Goal: Contribute content: Add original content to the website for others to see

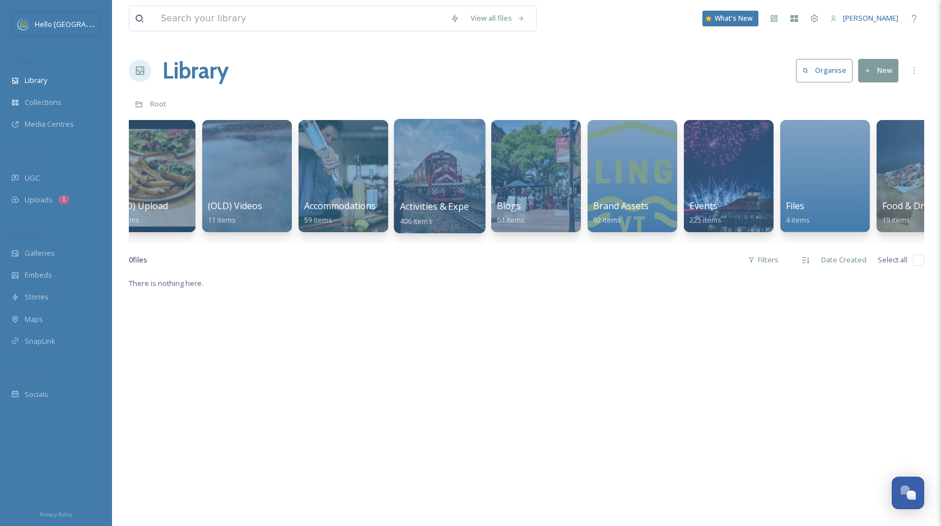
scroll to position [0, 1091]
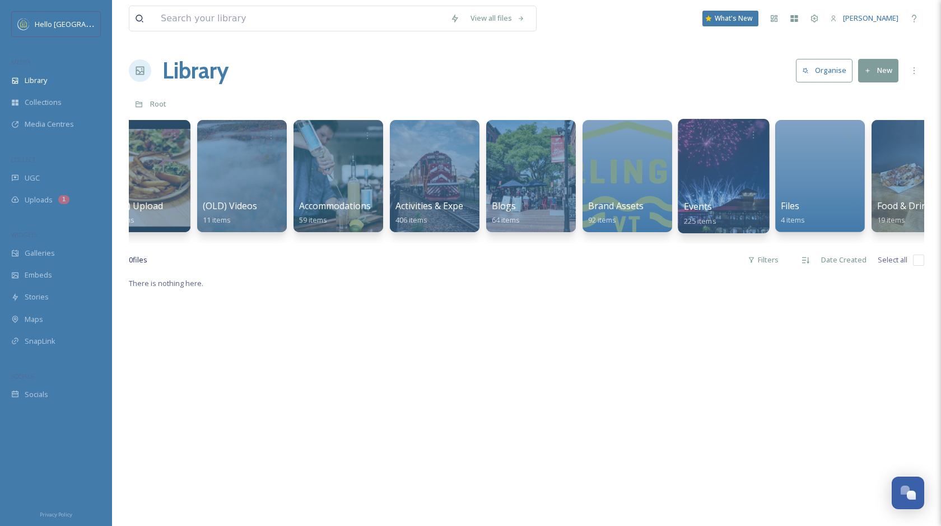
click at [727, 187] on div at bounding box center [723, 176] width 91 height 114
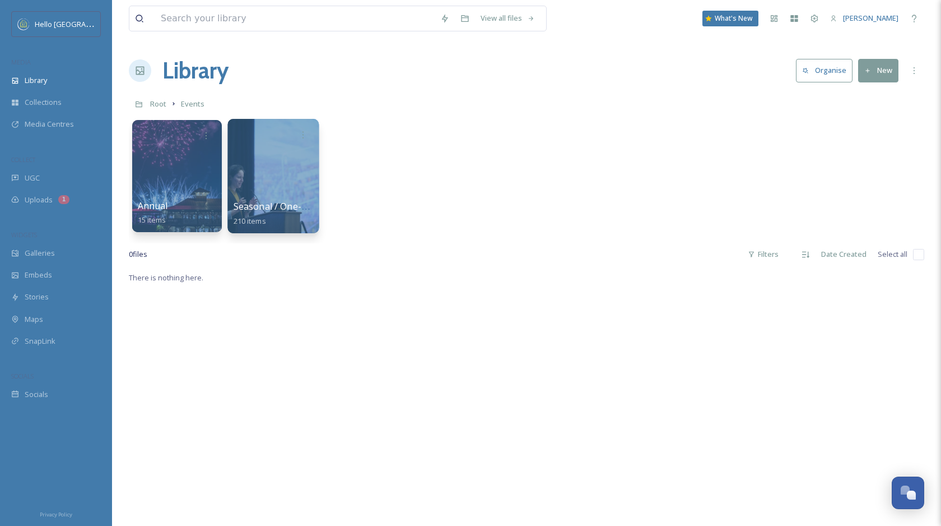
click at [301, 179] on div at bounding box center [272, 176] width 91 height 114
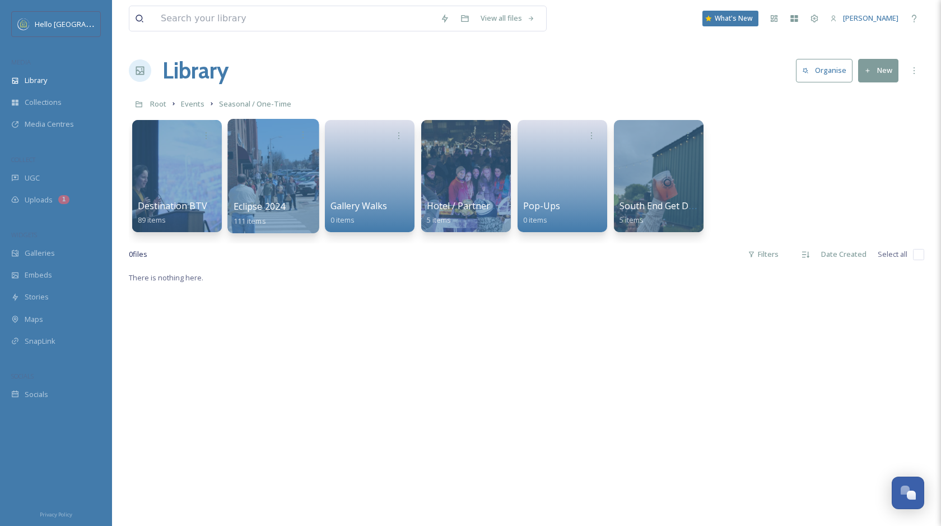
click at [281, 177] on div at bounding box center [272, 176] width 91 height 114
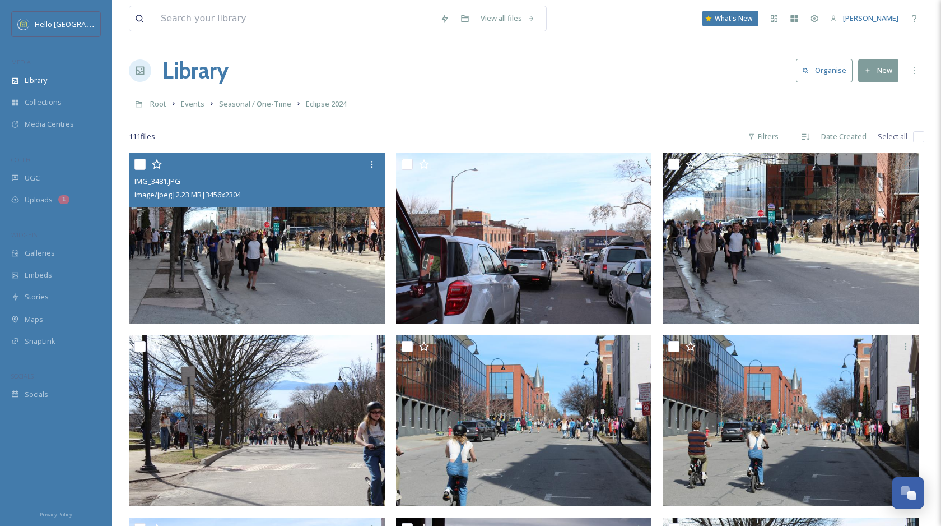
click at [311, 229] on img at bounding box center [257, 238] width 256 height 171
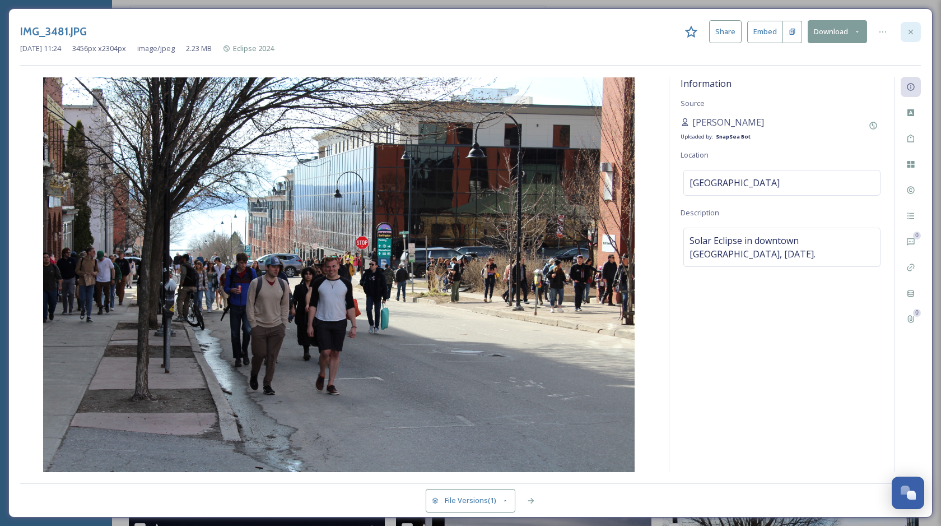
click at [905, 27] on div at bounding box center [911, 32] width 20 height 20
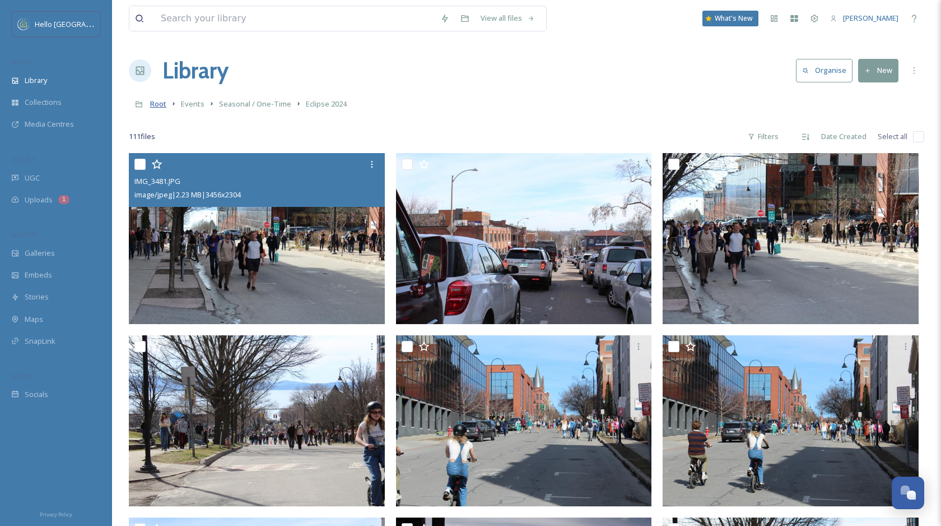
click at [155, 105] on span "Root" at bounding box center [158, 104] width 16 height 10
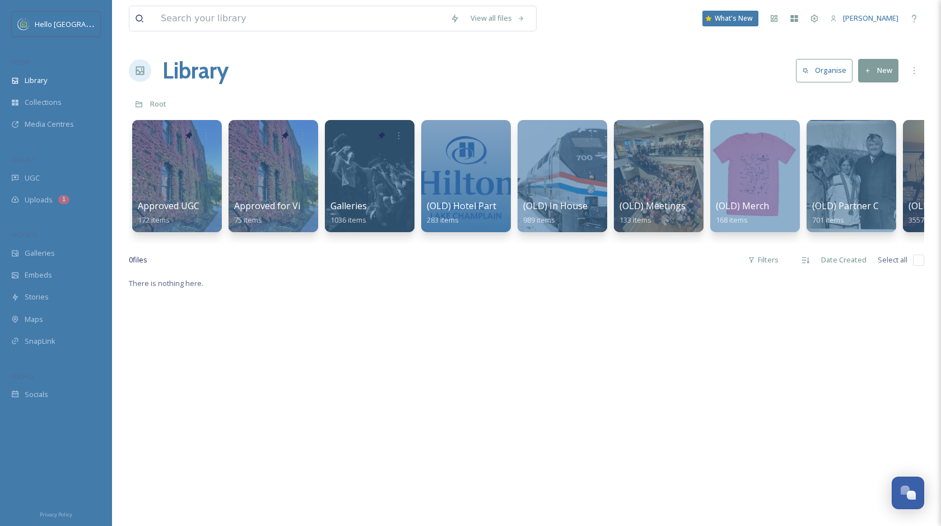
click at [468, 192] on div at bounding box center [465, 176] width 91 height 114
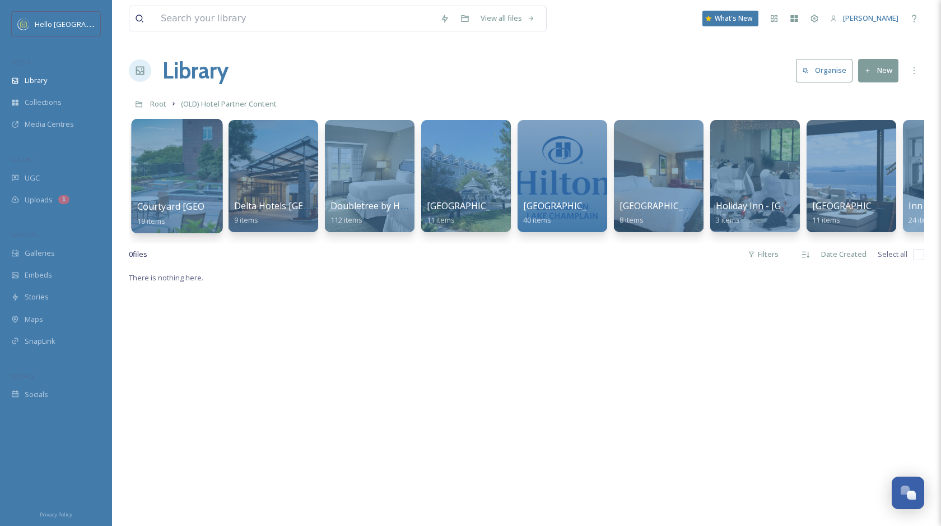
click at [182, 180] on div at bounding box center [176, 176] width 91 height 114
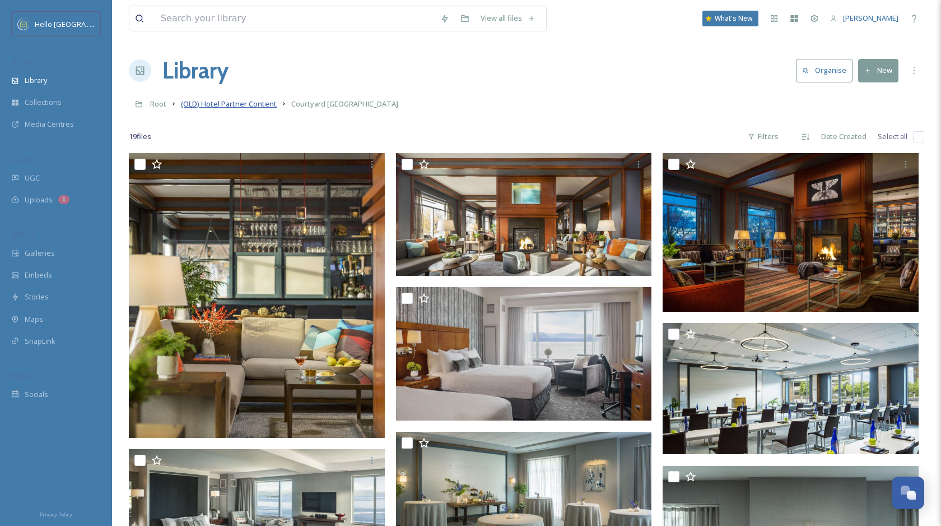
click at [244, 100] on span "(OLD) Hotel Partner Content" at bounding box center [229, 104] width 96 height 10
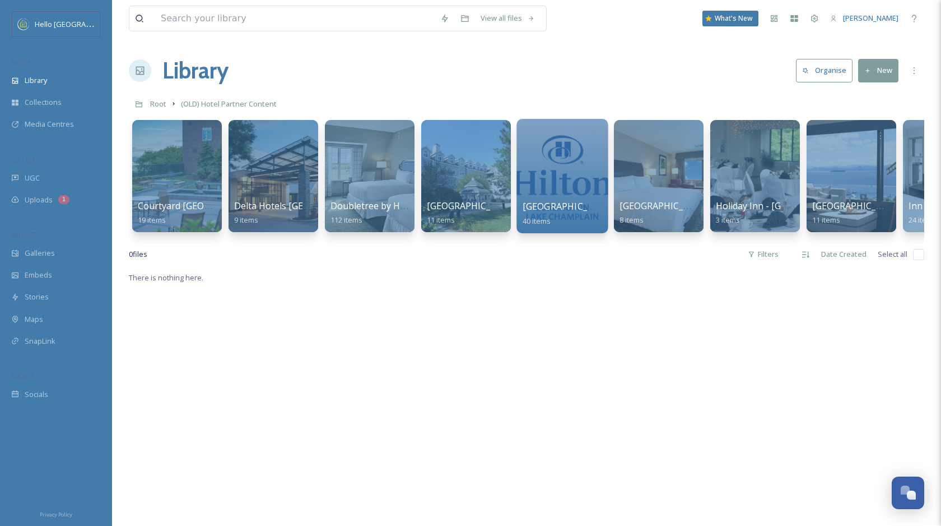
click at [569, 170] on div at bounding box center [562, 176] width 91 height 114
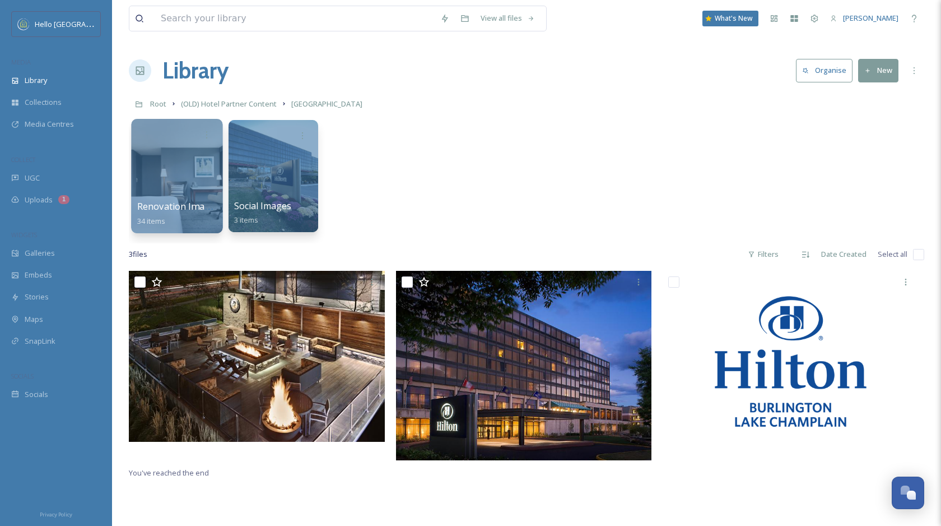
click at [203, 184] on div at bounding box center [176, 176] width 91 height 114
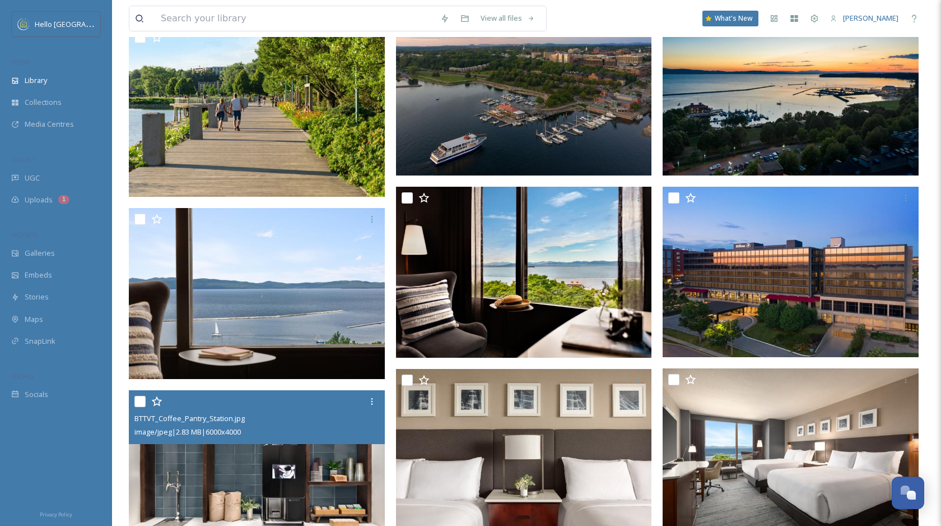
scroll to position [626, 0]
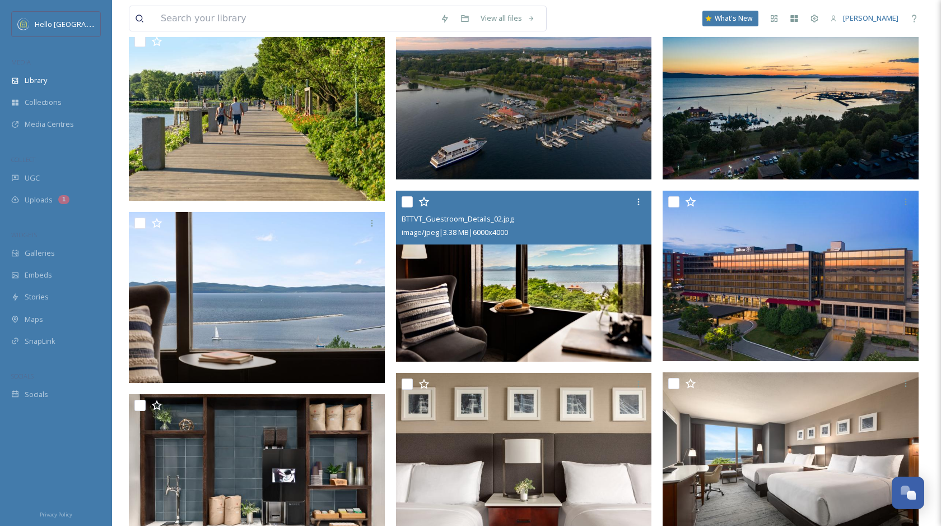
click at [543, 315] on img at bounding box center [524, 275] width 256 height 171
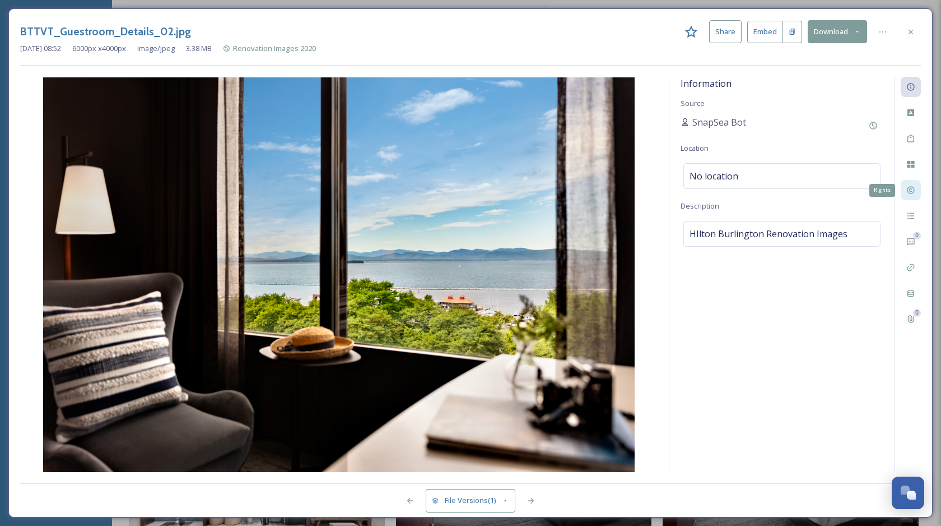
click at [908, 190] on icon at bounding box center [910, 190] width 7 height 7
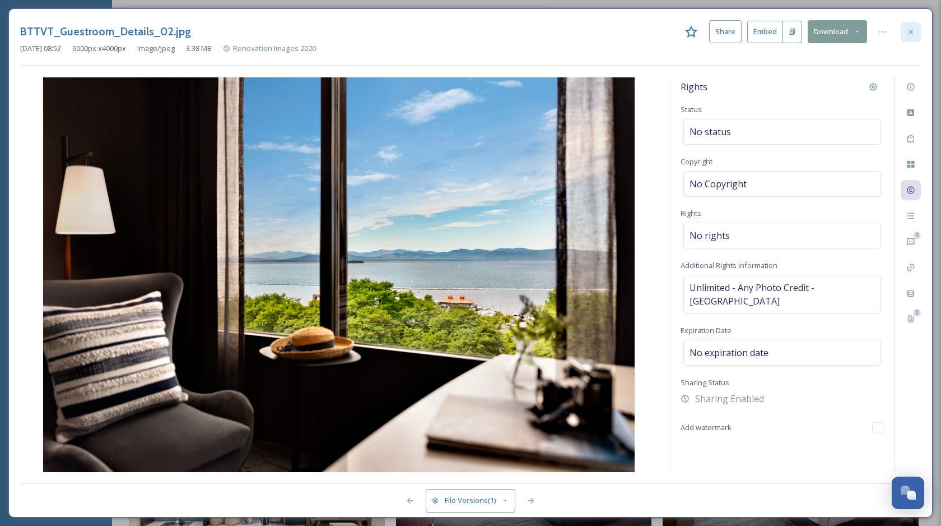
click at [917, 29] on div at bounding box center [911, 32] width 20 height 20
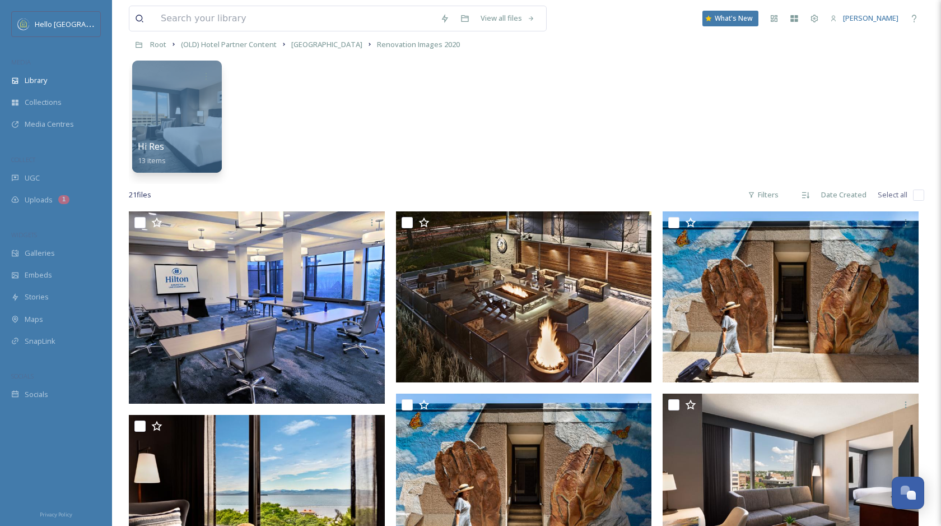
scroll to position [13, 0]
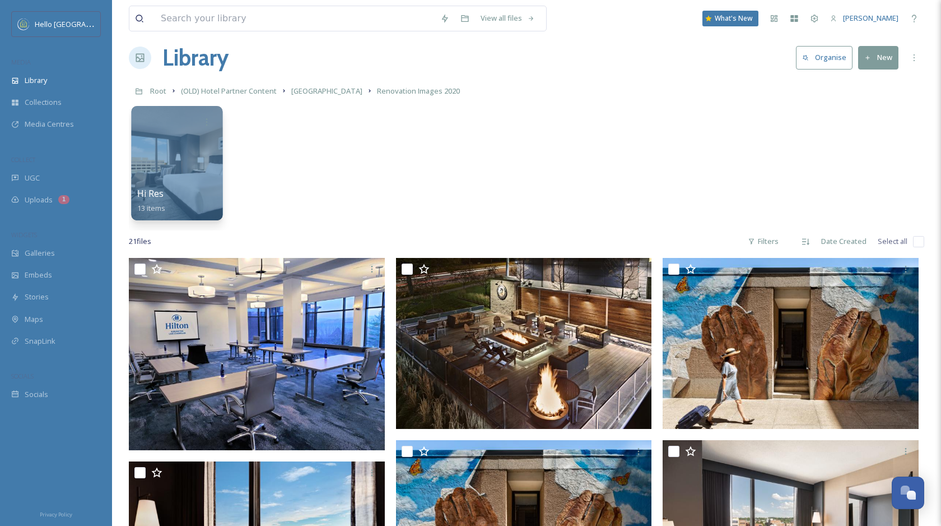
click at [185, 136] on div at bounding box center [176, 163] width 91 height 114
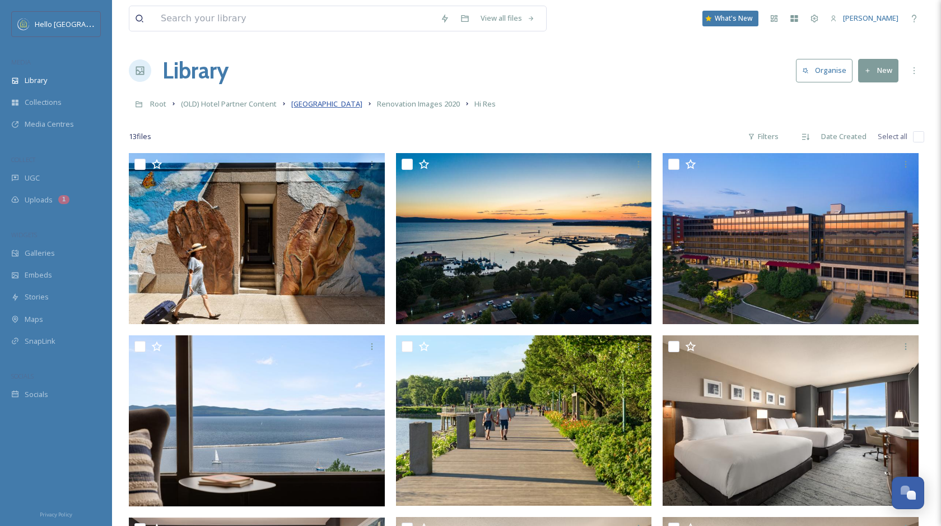
click at [325, 105] on span "[GEOGRAPHIC_DATA]" at bounding box center [326, 104] width 71 height 10
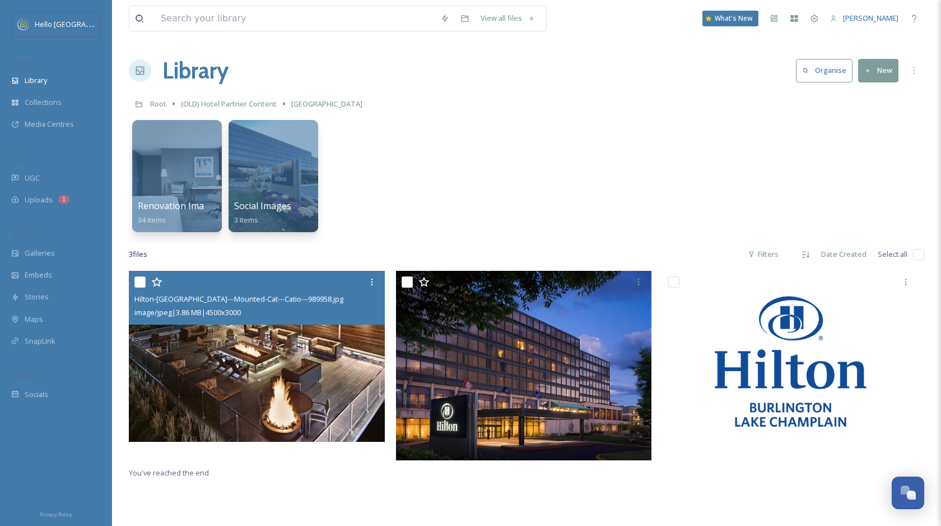
click at [276, 375] on img at bounding box center [257, 356] width 256 height 171
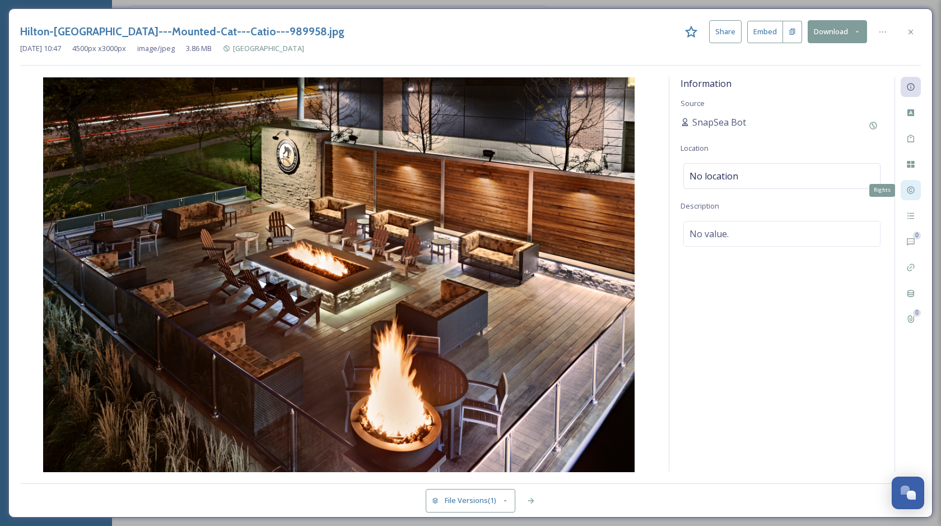
click at [913, 188] on icon at bounding box center [910, 189] width 9 height 9
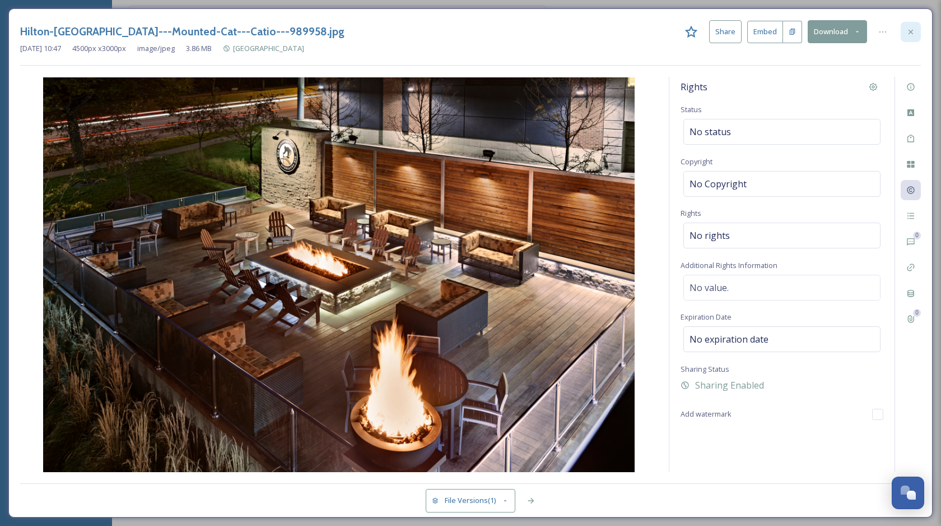
click at [917, 26] on div at bounding box center [911, 32] width 20 height 20
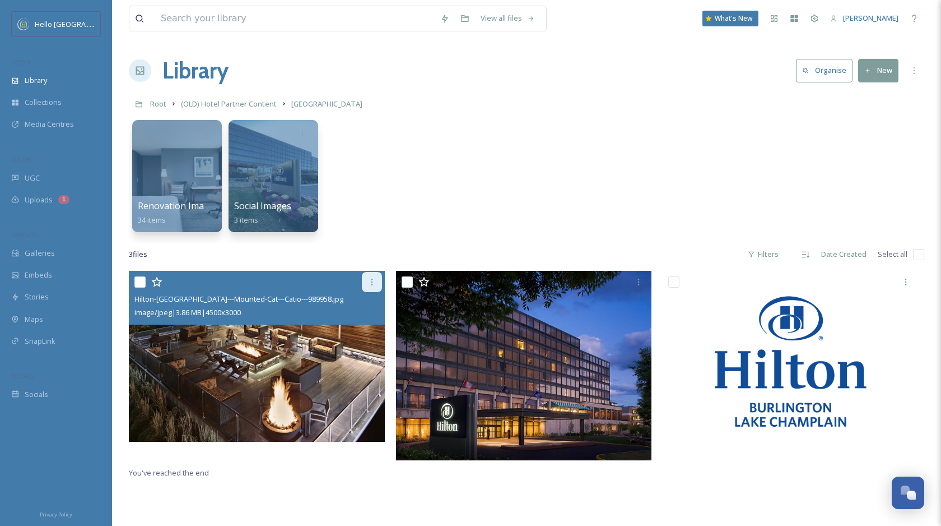
click at [374, 280] on icon at bounding box center [372, 281] width 9 height 9
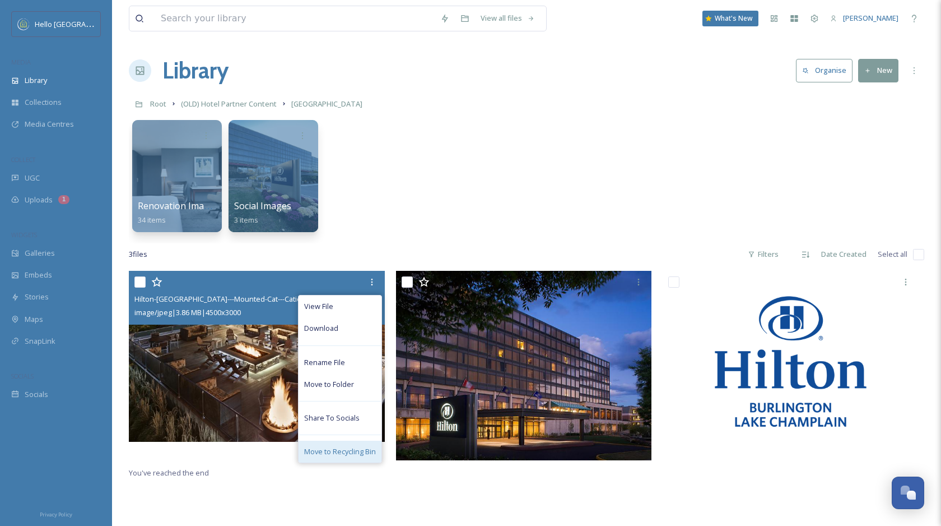
click at [354, 449] on span "Move to Recycling Bin" at bounding box center [340, 451] width 72 height 11
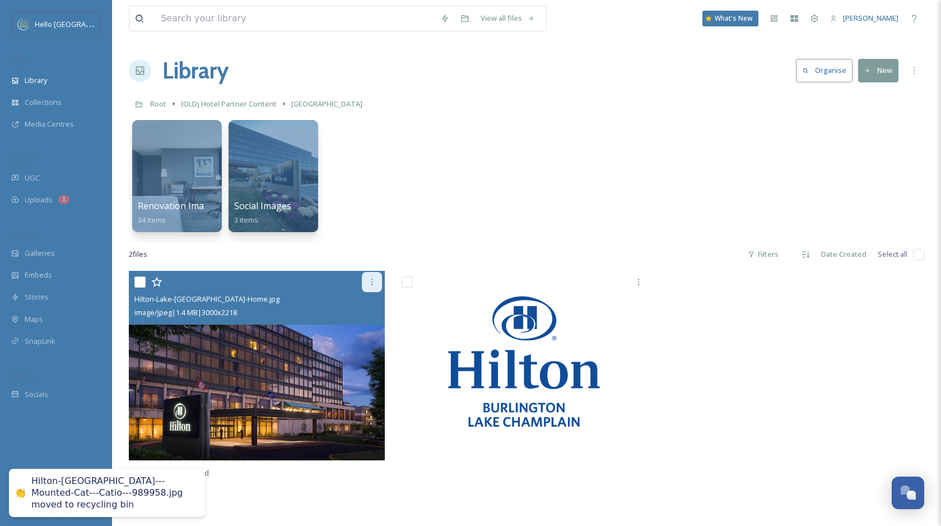
click at [369, 282] on icon at bounding box center [372, 281] width 9 height 9
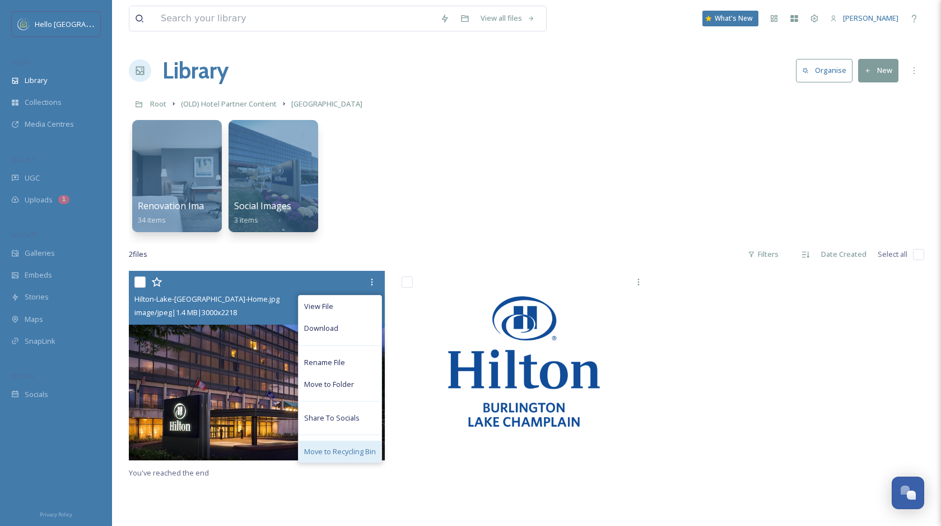
click at [352, 448] on span "Move to Recycling Bin" at bounding box center [340, 451] width 72 height 11
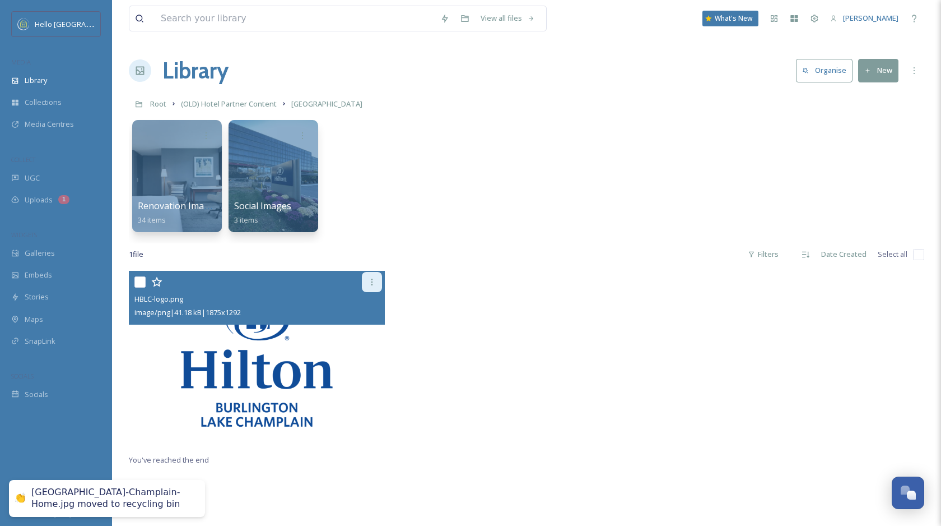
click at [375, 281] on icon at bounding box center [372, 281] width 9 height 9
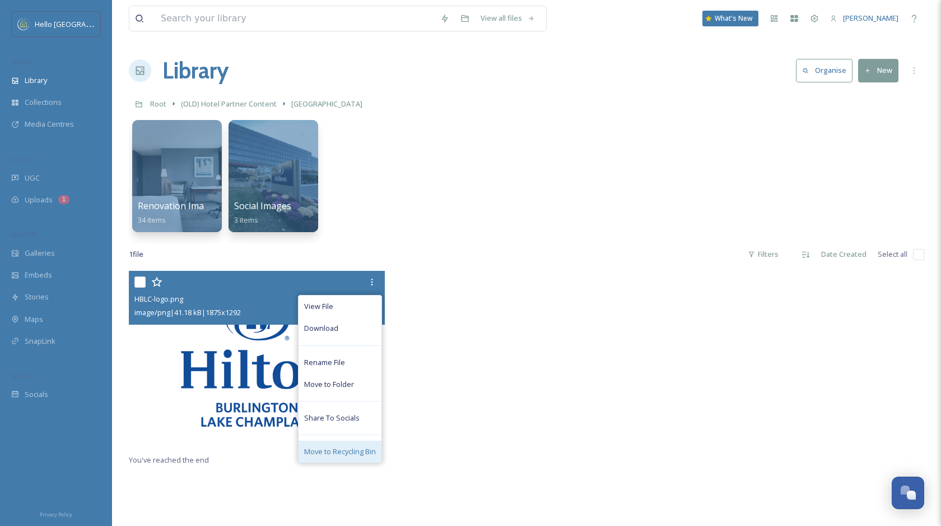
click at [346, 449] on span "Move to Recycling Bin" at bounding box center [340, 451] width 72 height 11
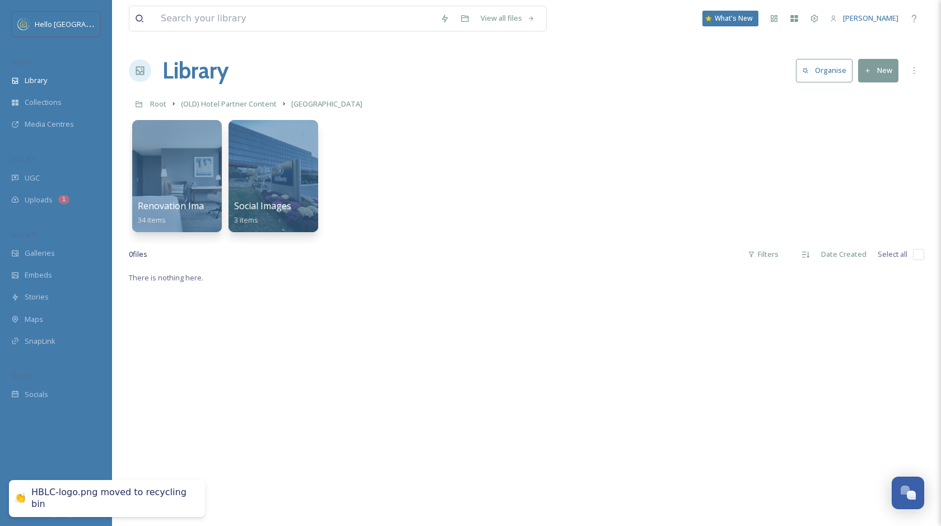
click at [255, 99] on link "(OLD) Hotel Partner Content" at bounding box center [229, 103] width 96 height 13
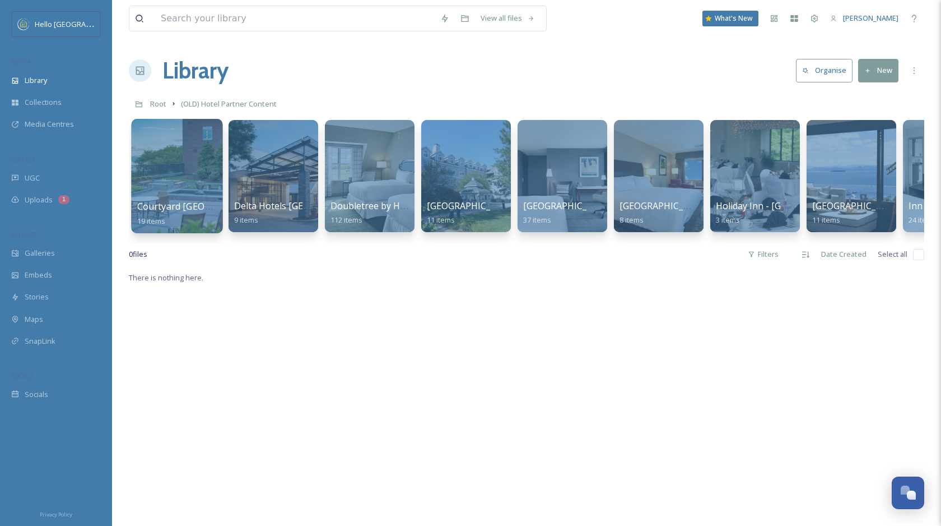
click at [203, 169] on div at bounding box center [176, 176] width 91 height 114
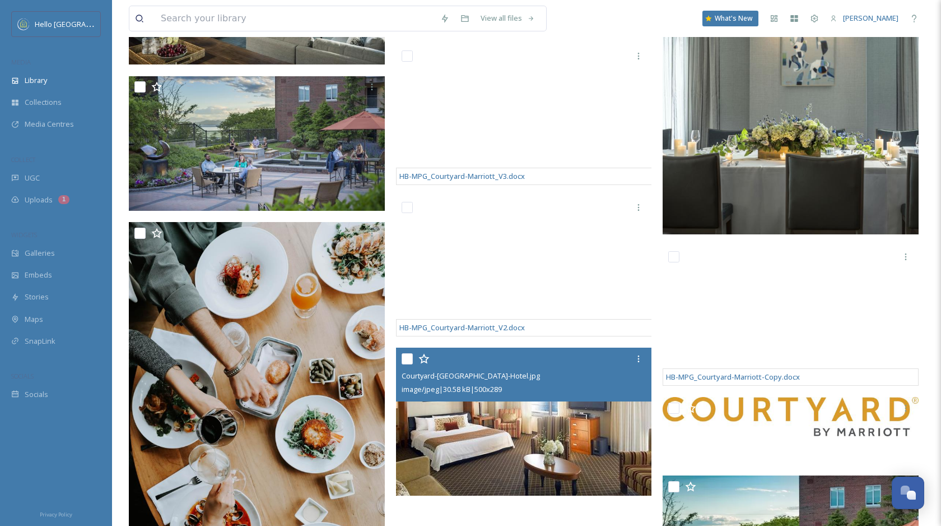
scroll to position [511, 0]
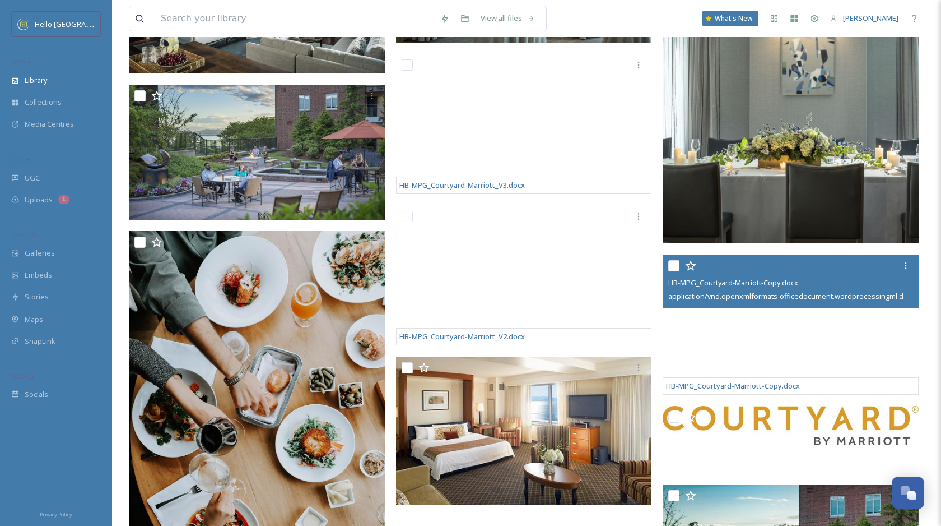
click at [674, 262] on input "checkbox" at bounding box center [673, 265] width 11 height 11
checkbox input "true"
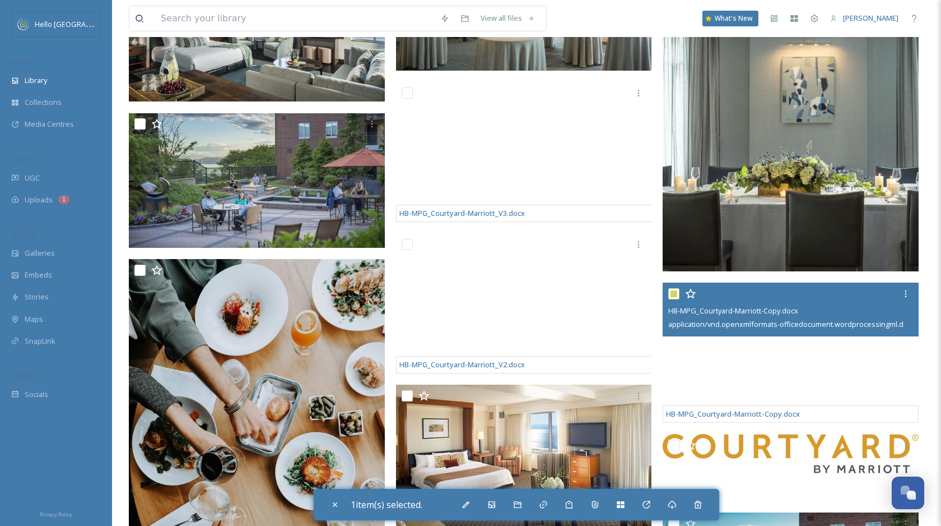
scroll to position [427, 0]
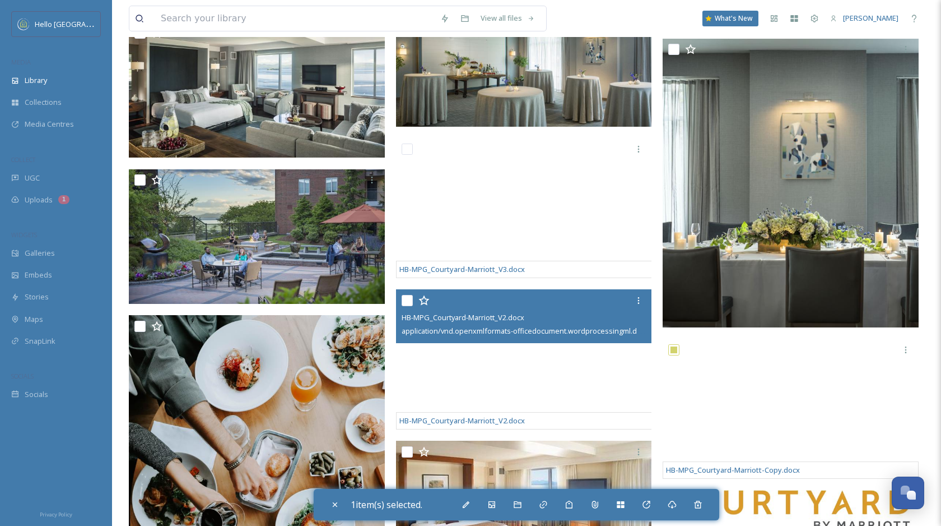
click at [403, 299] on input "checkbox" at bounding box center [407, 300] width 11 height 11
checkbox input "true"
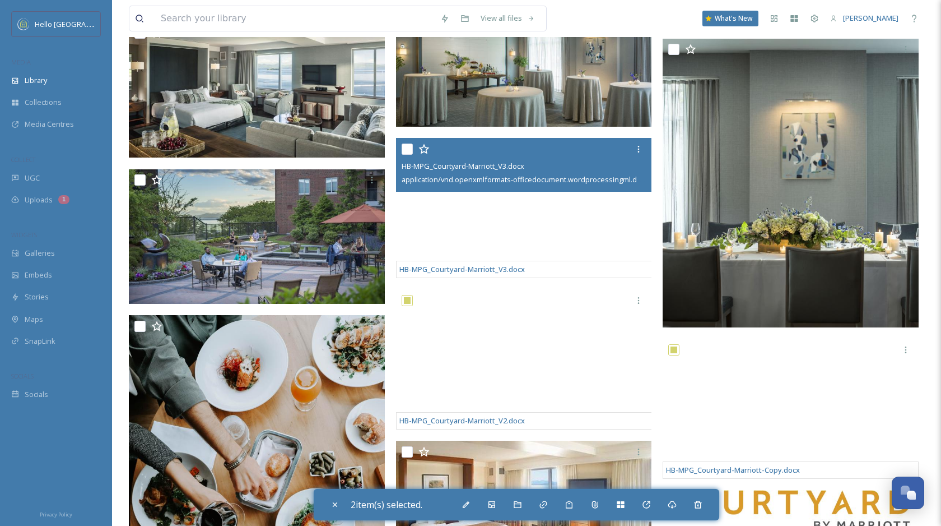
click at [406, 148] on input "checkbox" at bounding box center [407, 148] width 11 height 11
checkbox input "true"
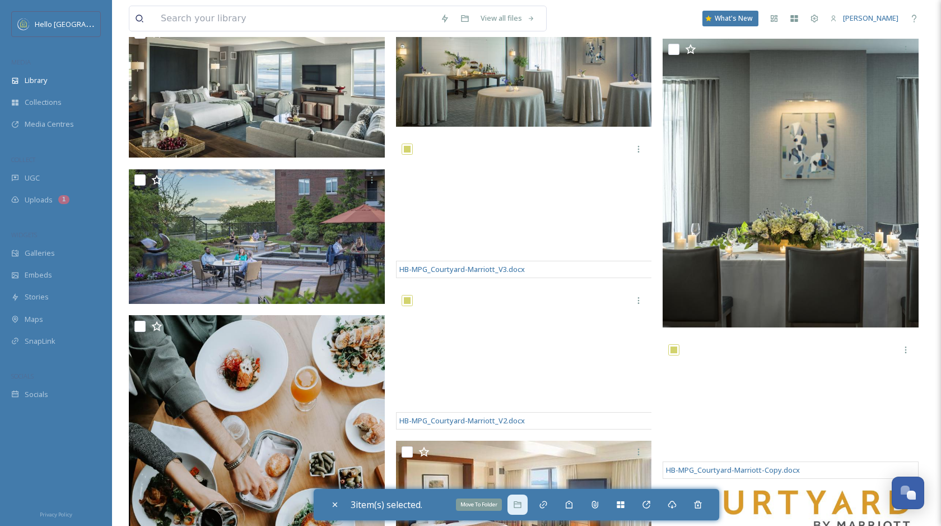
click at [518, 499] on div "Move To Folder" at bounding box center [518, 504] width 20 height 20
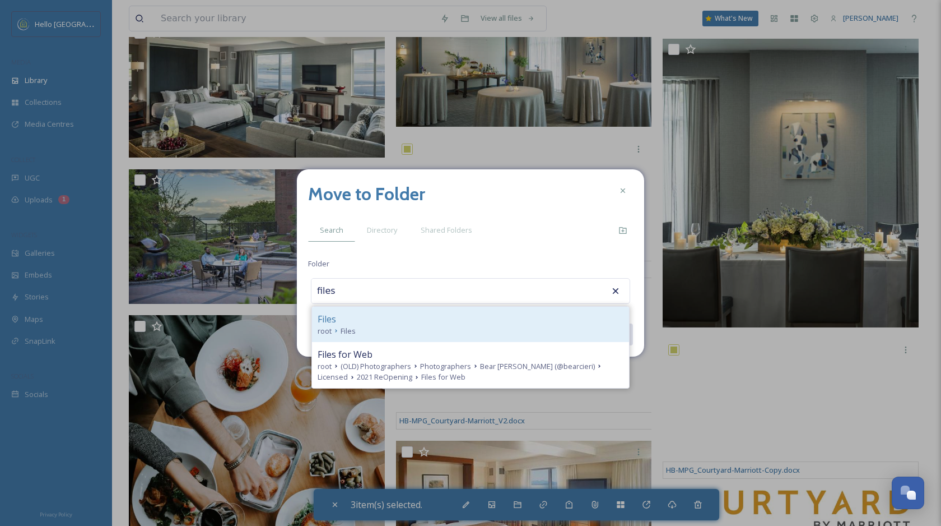
click at [429, 329] on div "root Files" at bounding box center [471, 330] width 306 height 11
type input "Files"
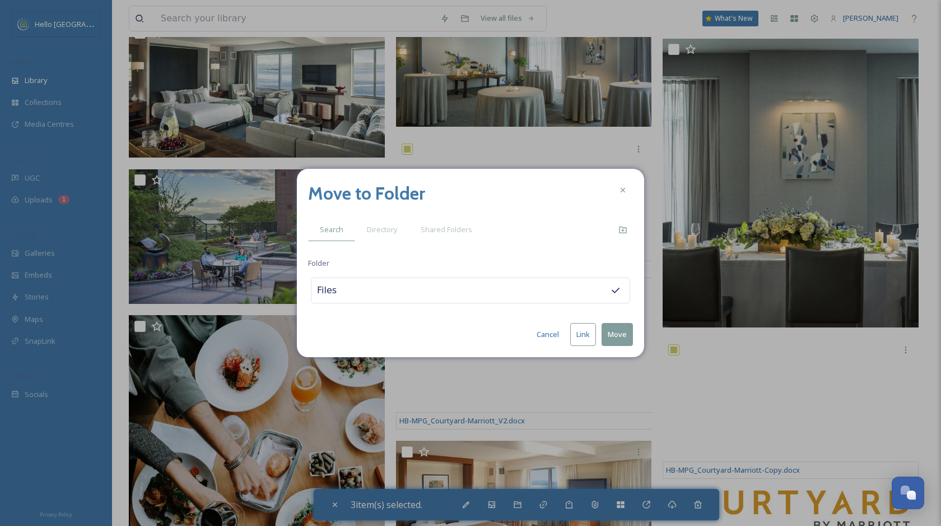
click at [615, 332] on button "Move" at bounding box center [617, 334] width 31 height 23
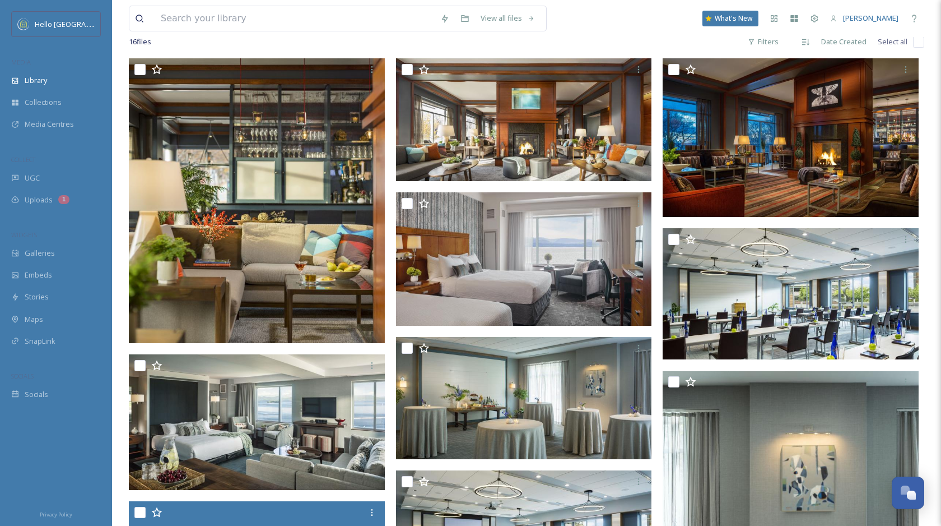
scroll to position [0, 0]
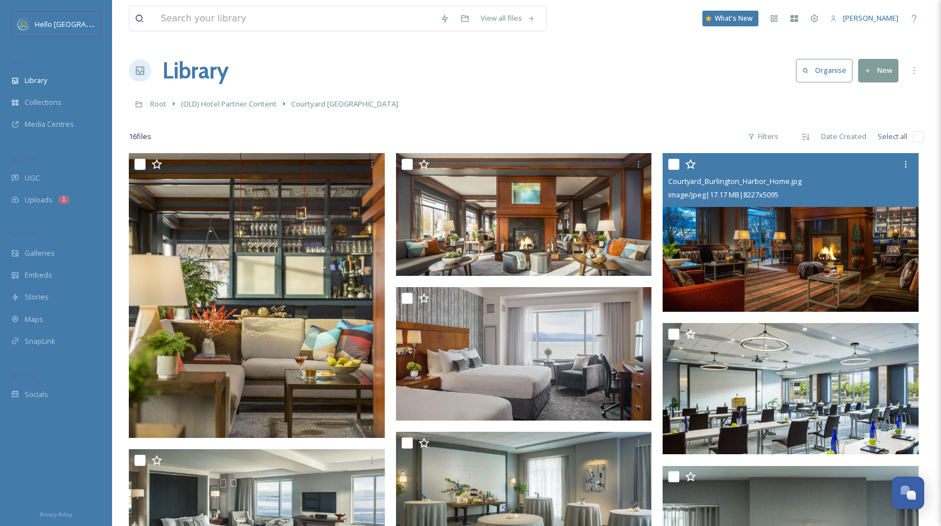
click at [861, 209] on img at bounding box center [791, 232] width 256 height 159
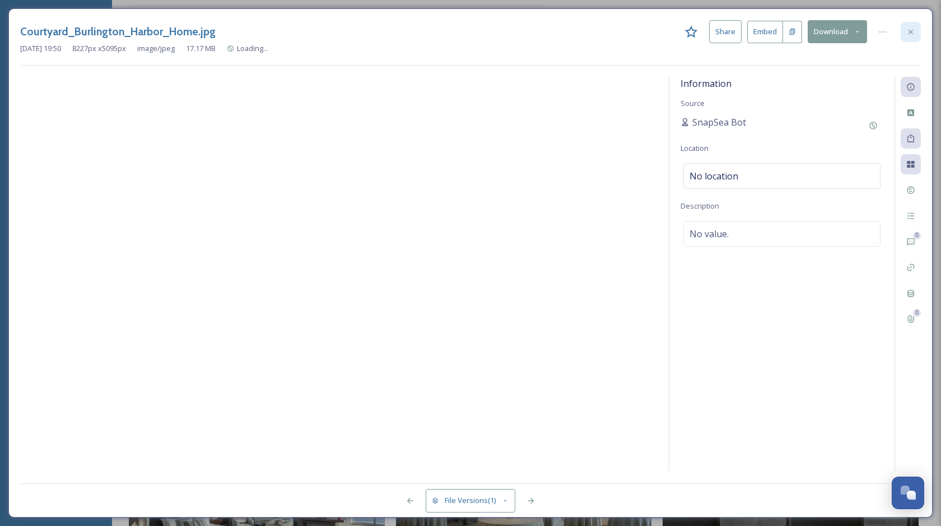
click at [914, 26] on div at bounding box center [911, 32] width 20 height 20
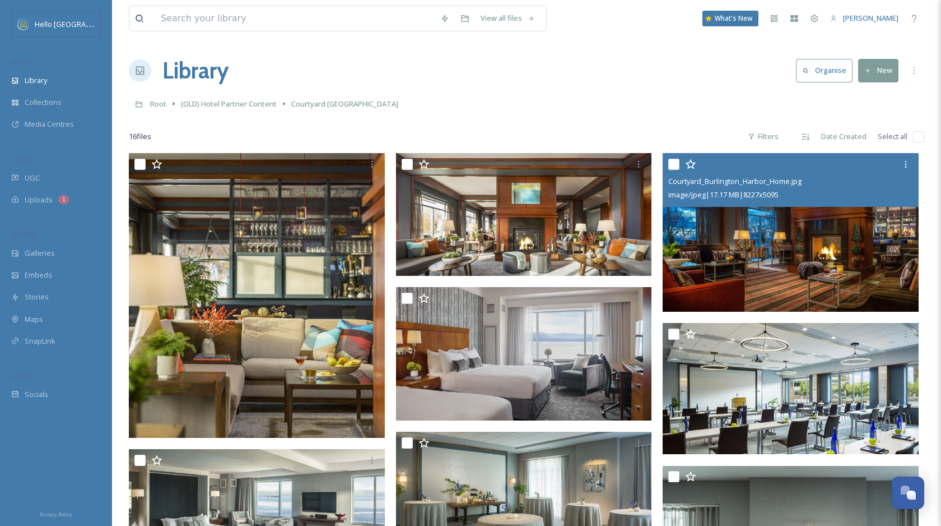
click at [917, 138] on input "checkbox" at bounding box center [918, 136] width 11 height 11
checkbox input "true"
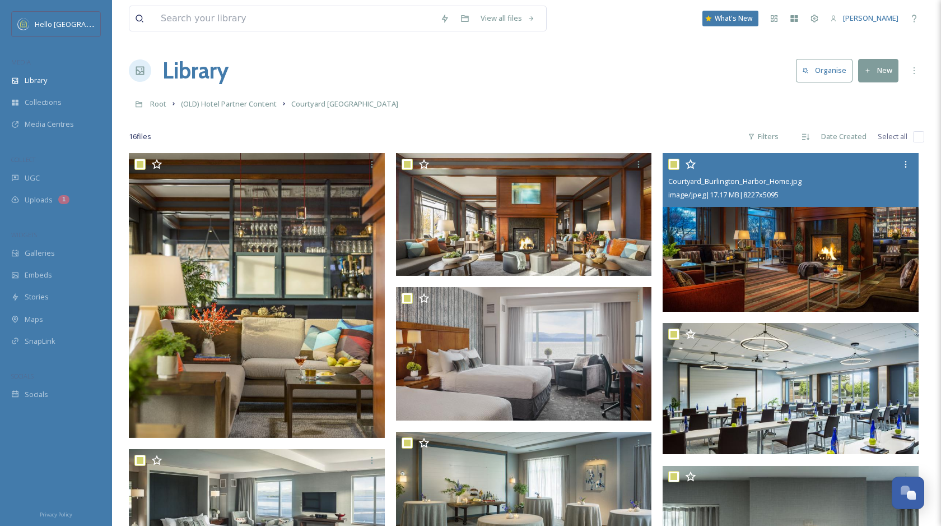
checkbox input "true"
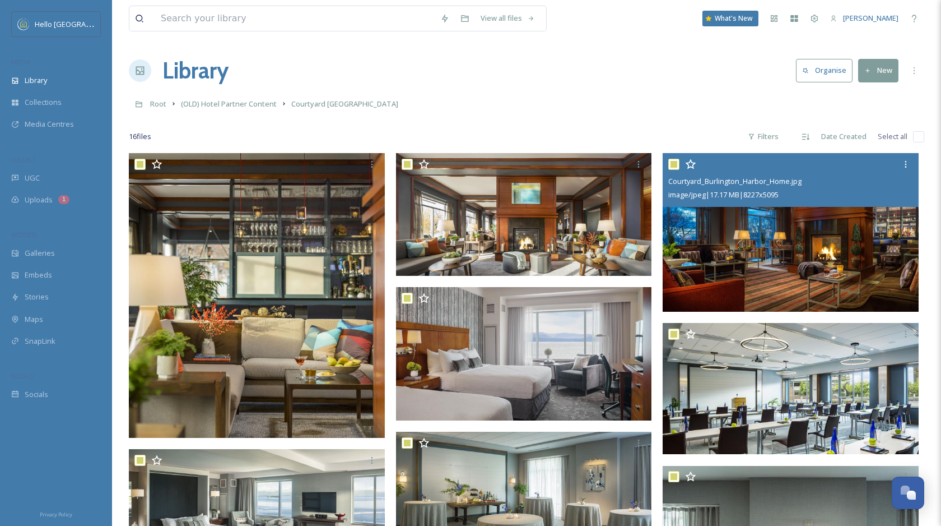
checkbox input "true"
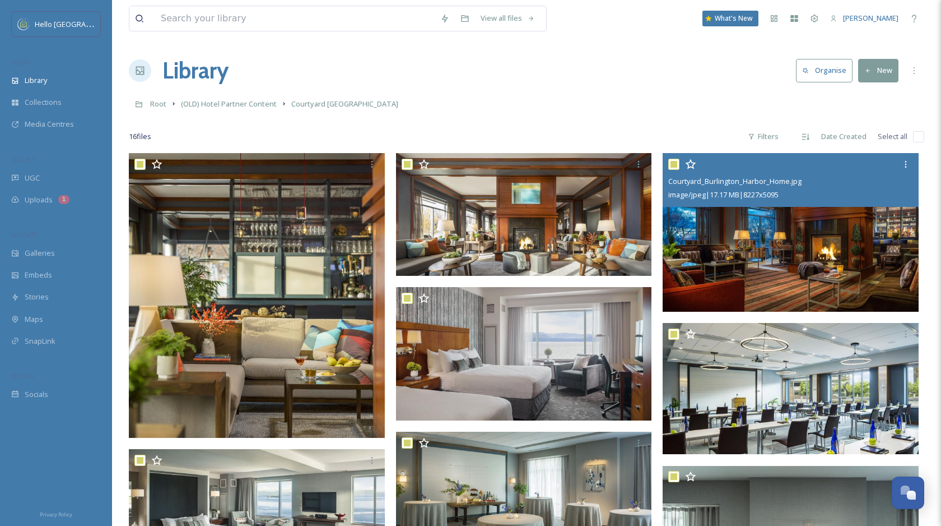
checkbox input "true"
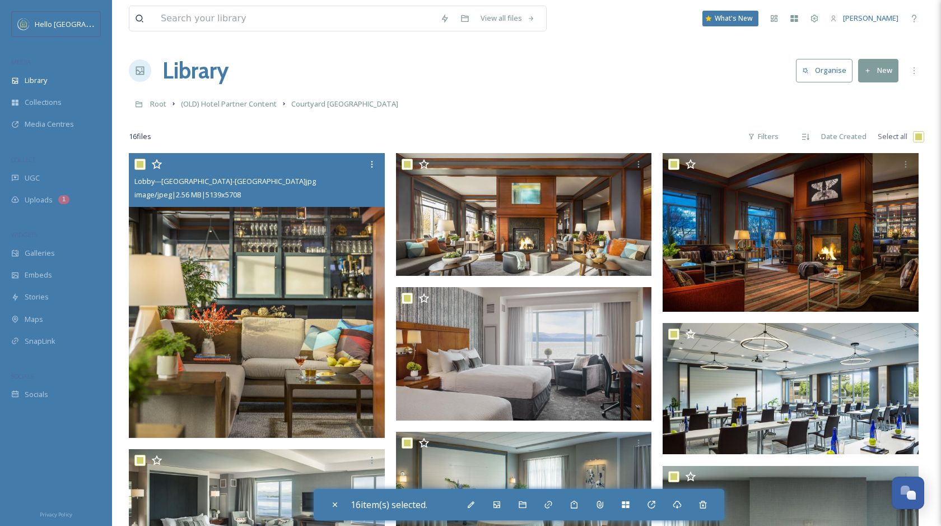
click at [278, 290] on img at bounding box center [257, 295] width 256 height 284
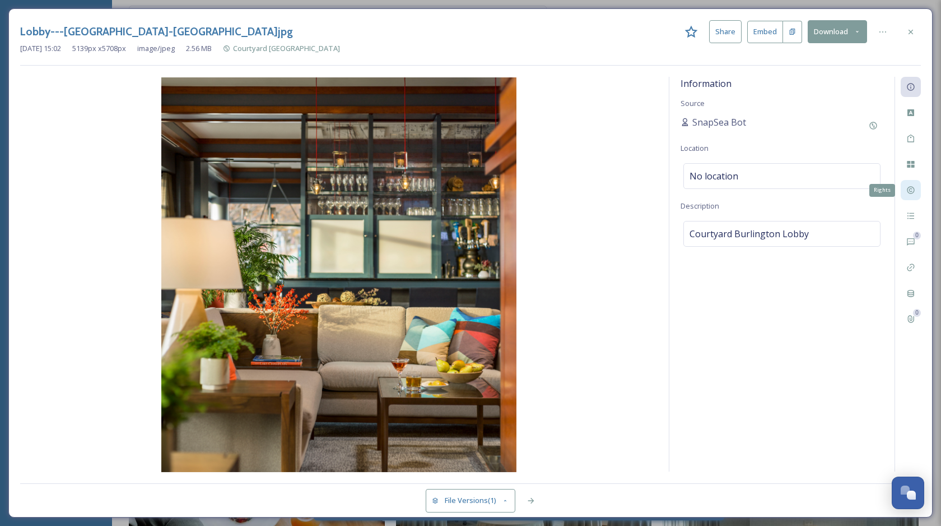
click at [911, 193] on icon at bounding box center [910, 190] width 7 height 7
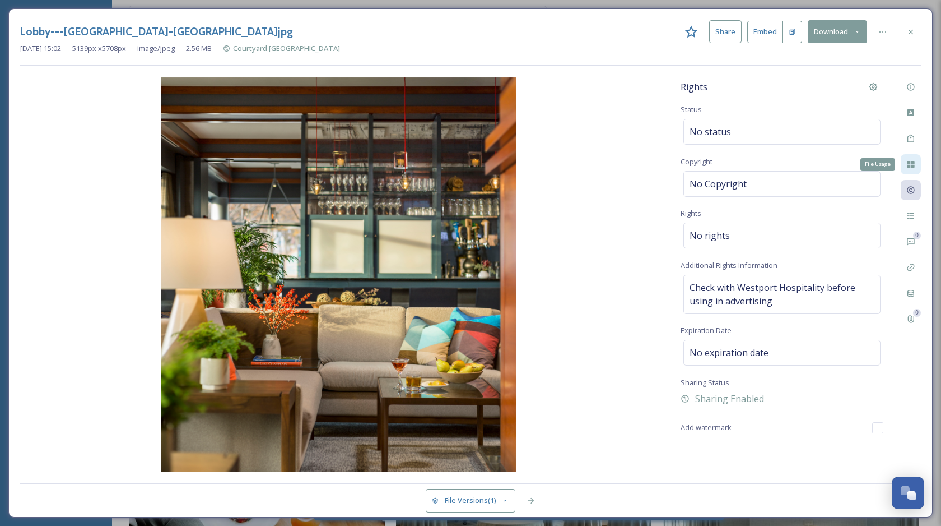
click at [912, 168] on div "File Usage" at bounding box center [911, 164] width 20 height 20
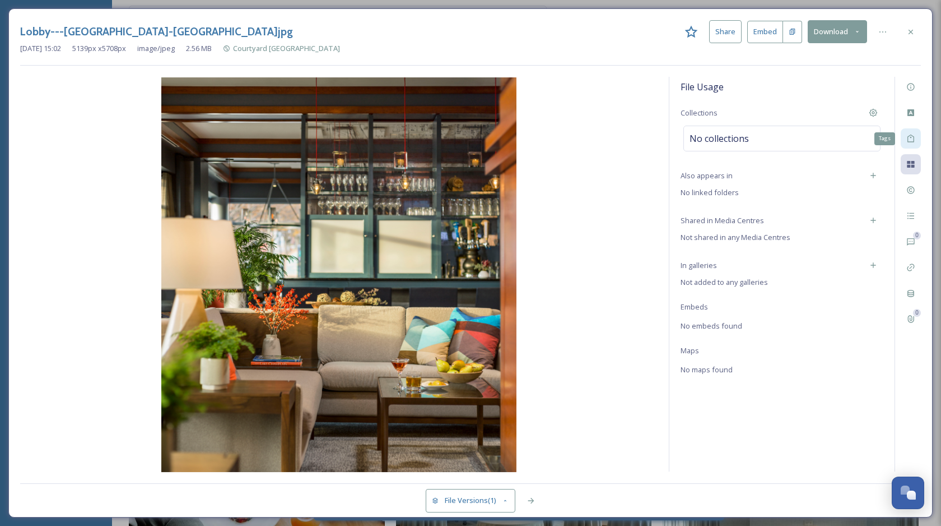
click at [912, 133] on div "Tags" at bounding box center [911, 138] width 20 height 20
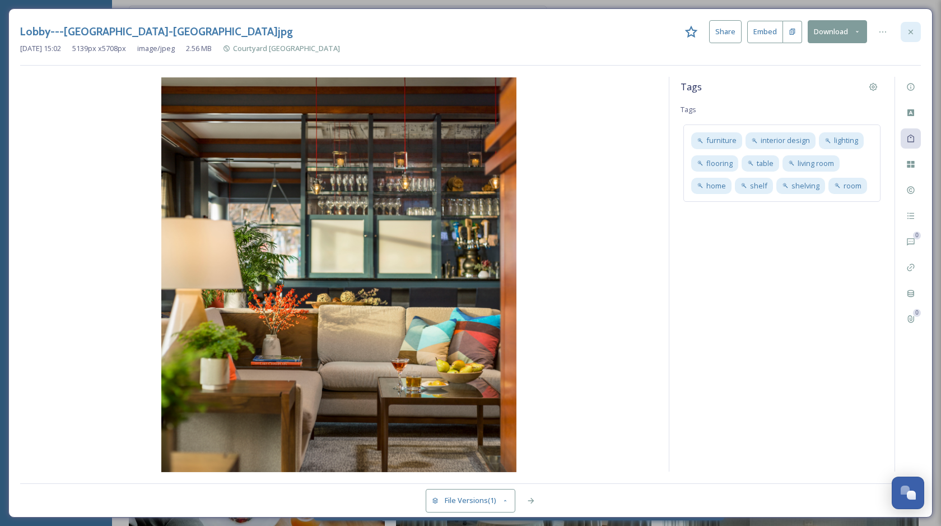
click at [911, 32] on icon at bounding box center [910, 31] width 9 height 9
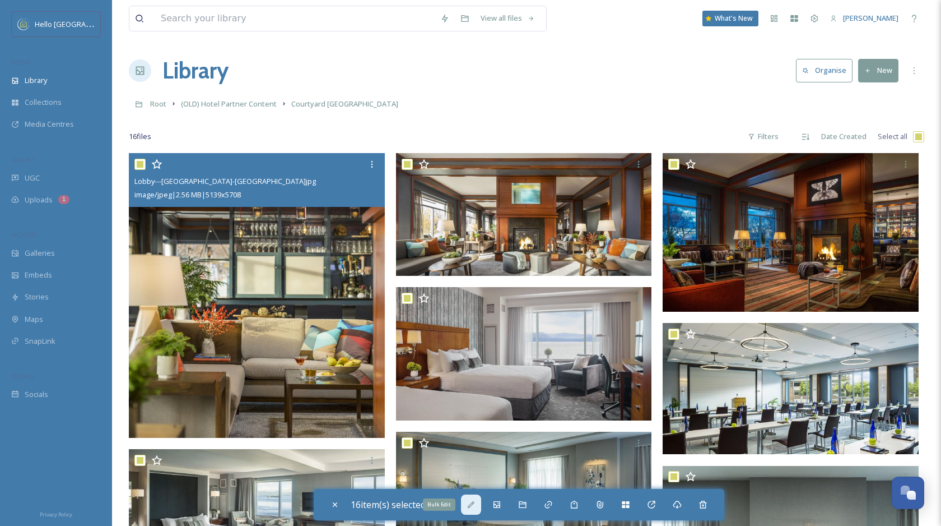
click at [476, 503] on icon at bounding box center [471, 504] width 9 height 9
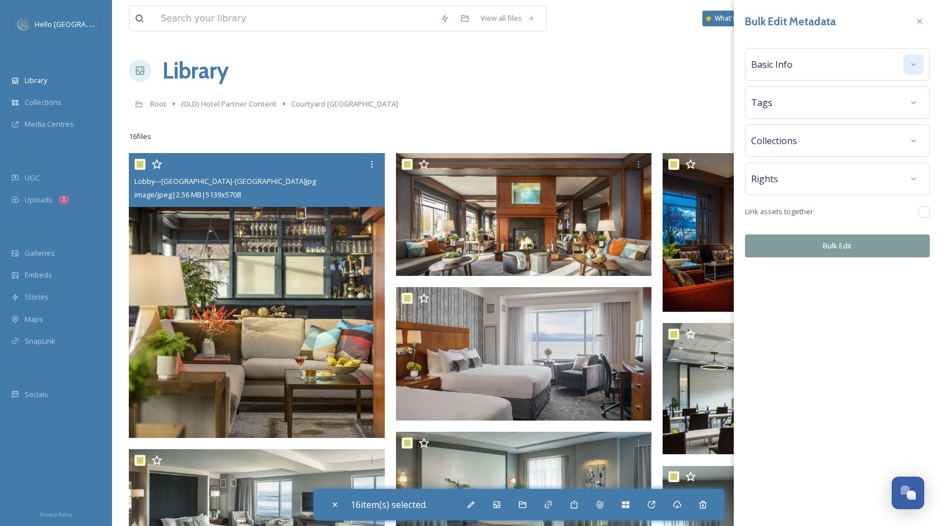
click at [907, 68] on div at bounding box center [914, 64] width 20 height 20
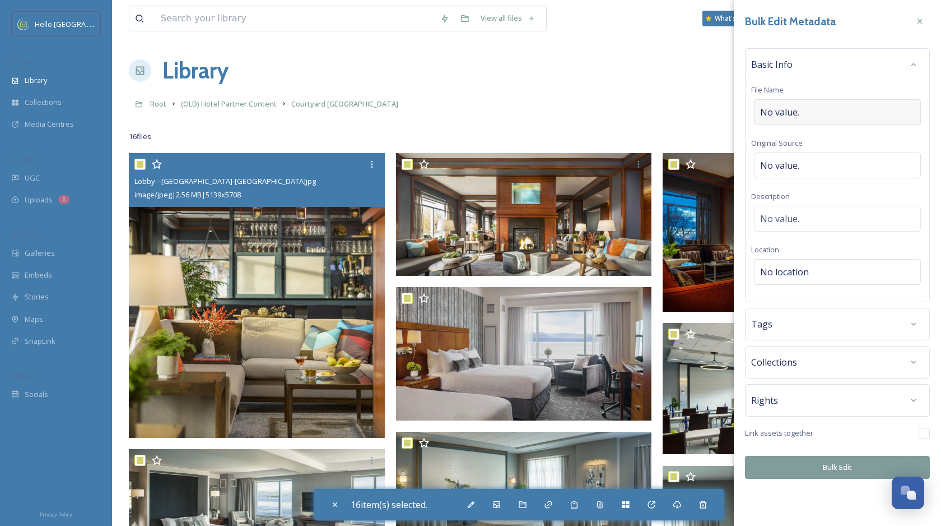
click at [803, 111] on div "No value." at bounding box center [837, 112] width 167 height 26
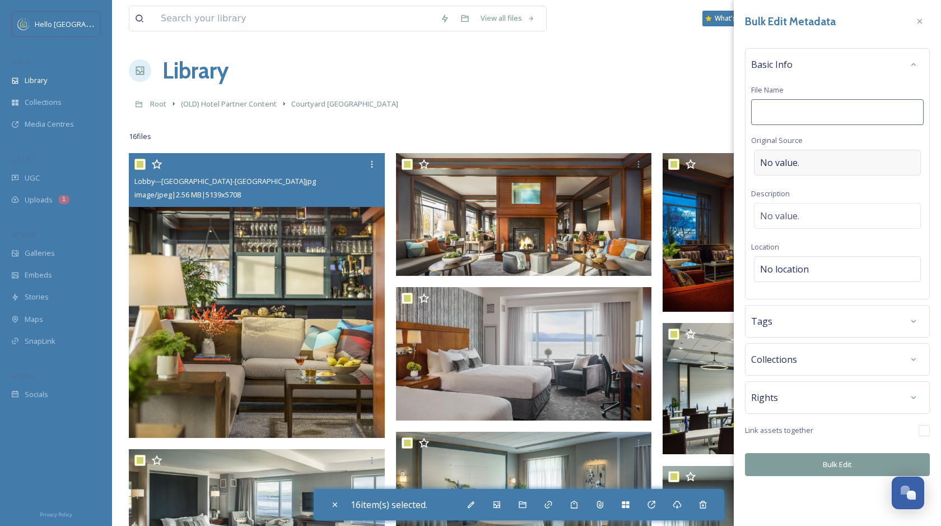
click at [799, 156] on div "No value." at bounding box center [837, 163] width 167 height 26
type input "Courtyard [GEOGRAPHIC_DATA]"
click at [822, 189] on div "Basic Info File Name No value. Original Source Courtyard [GEOGRAPHIC_DATA] Desc…" at bounding box center [837, 173] width 185 height 251
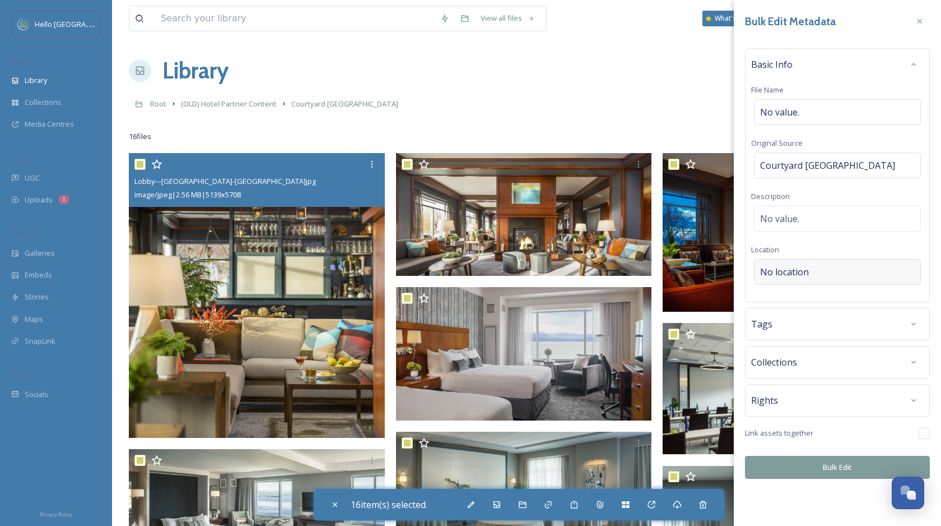
click at [798, 273] on span "No location" at bounding box center [784, 271] width 49 height 13
click at [790, 272] on input at bounding box center [838, 271] width 166 height 25
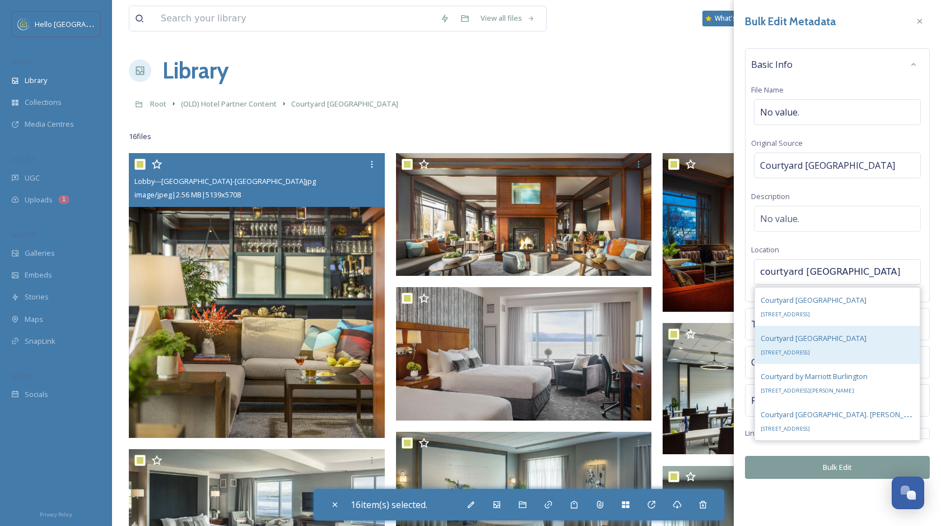
type input "courtyard [GEOGRAPHIC_DATA]"
click at [851, 343] on span "Courtyard [GEOGRAPHIC_DATA]" at bounding box center [814, 338] width 106 height 10
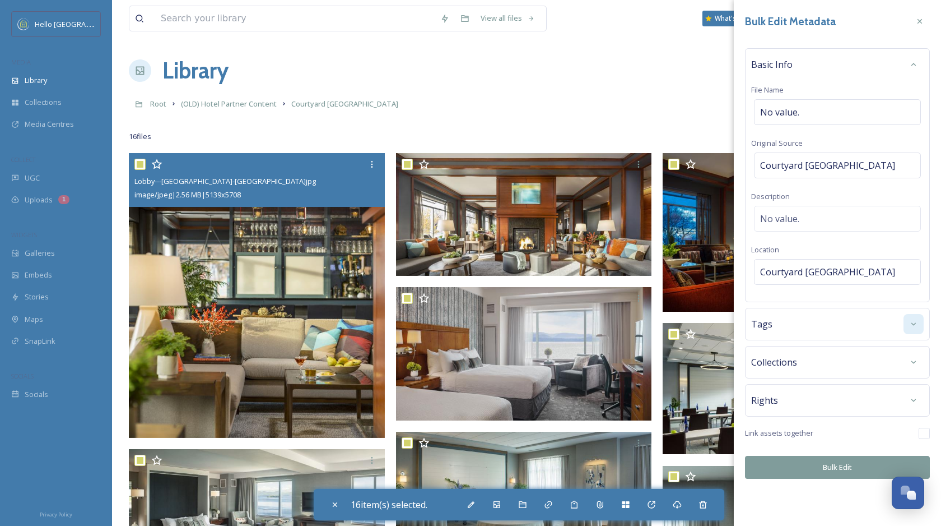
click at [912, 324] on icon at bounding box center [913, 323] width 9 height 9
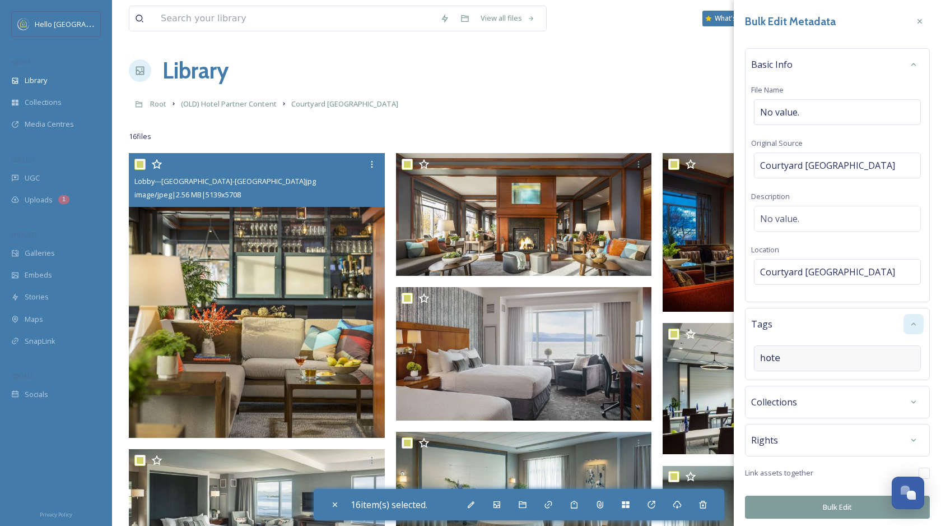
type input "hotel"
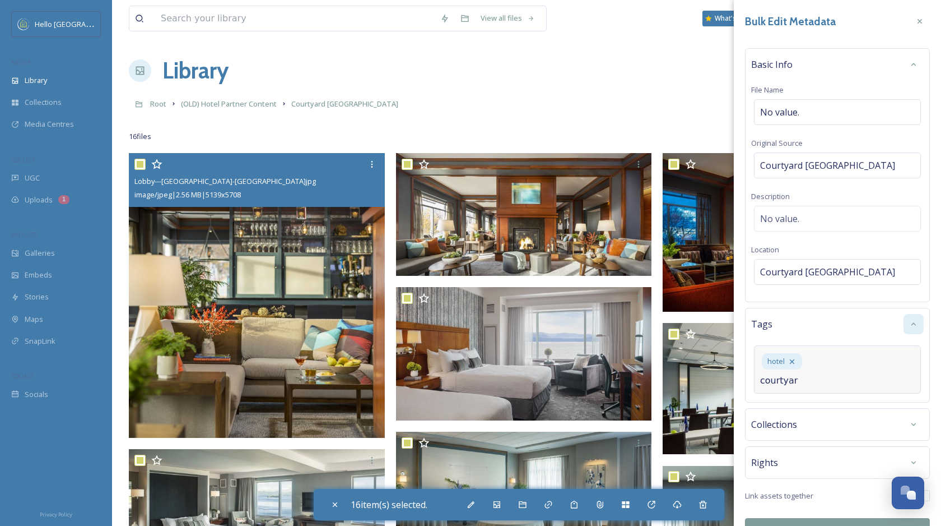
type input "courtyard"
type input "[GEOGRAPHIC_DATA]"
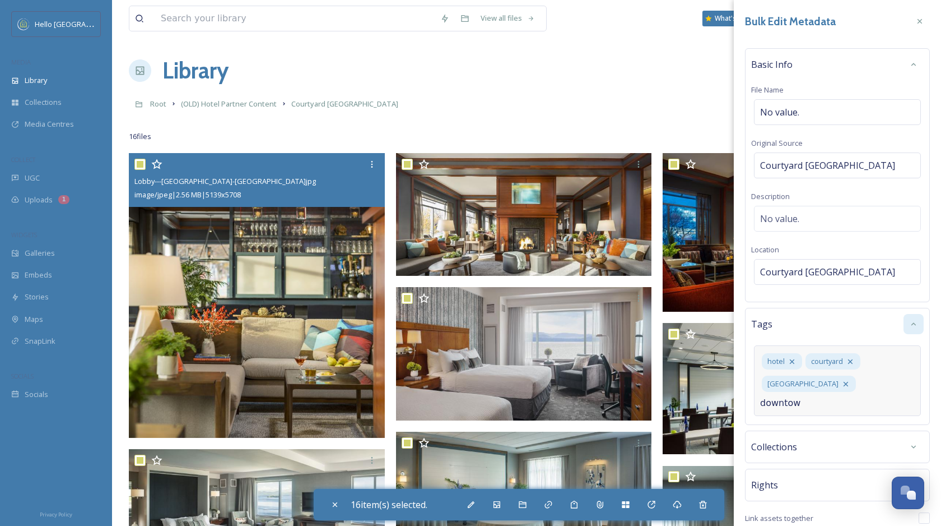
type input "downtown"
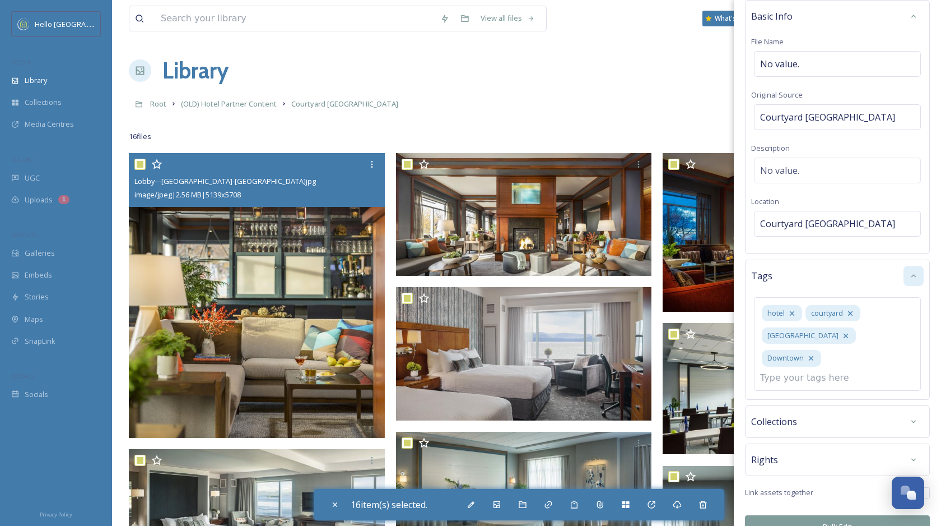
click at [916, 279] on div "Tags hotel courtyard [GEOGRAPHIC_DATA]" at bounding box center [837, 329] width 185 height 140
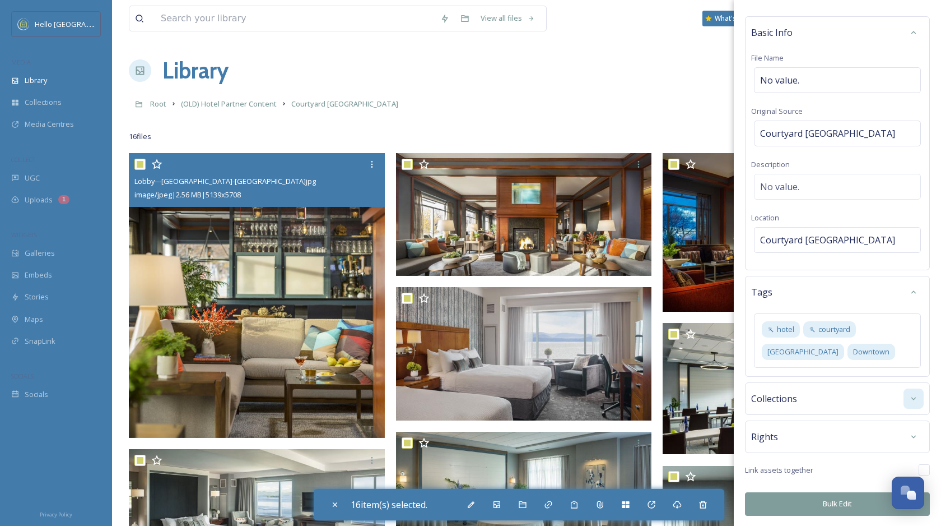
click at [914, 403] on div at bounding box center [914, 398] width 20 height 20
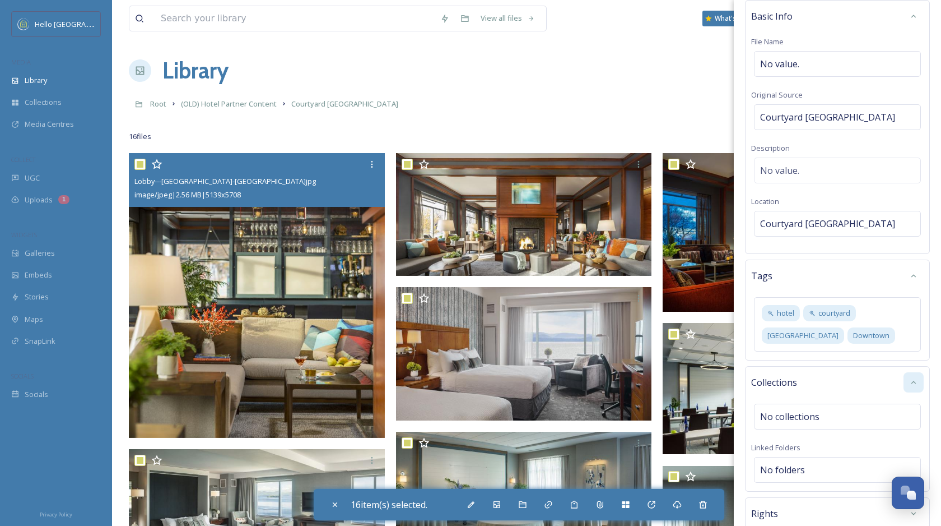
scroll to position [125, 0]
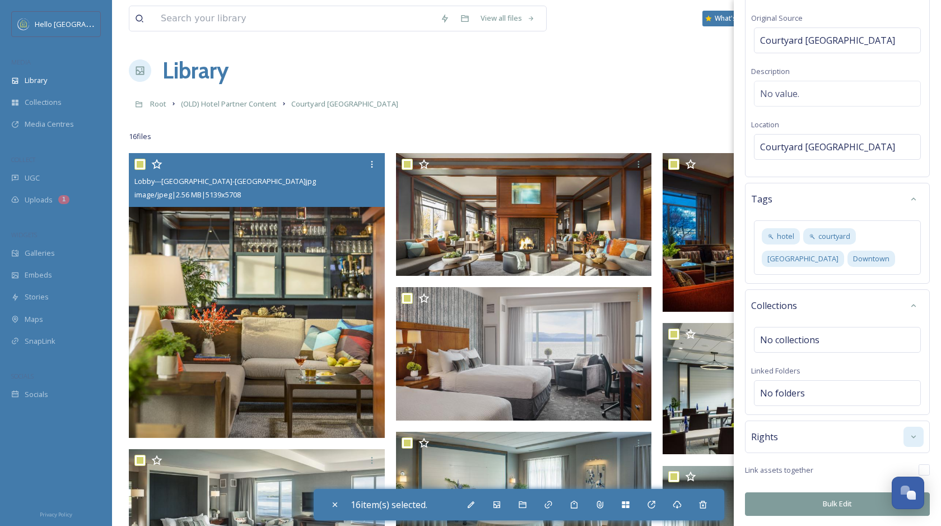
click at [909, 439] on icon at bounding box center [913, 436] width 9 height 9
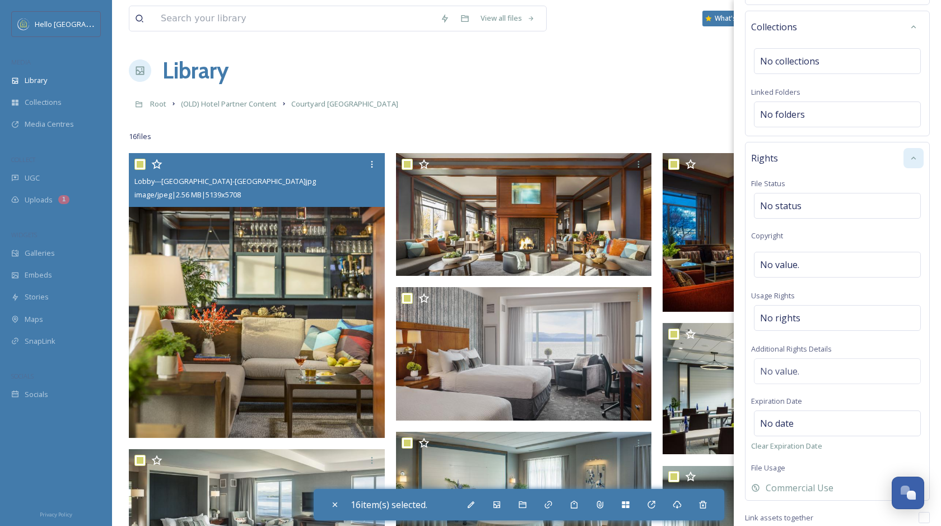
scroll to position [451, 0]
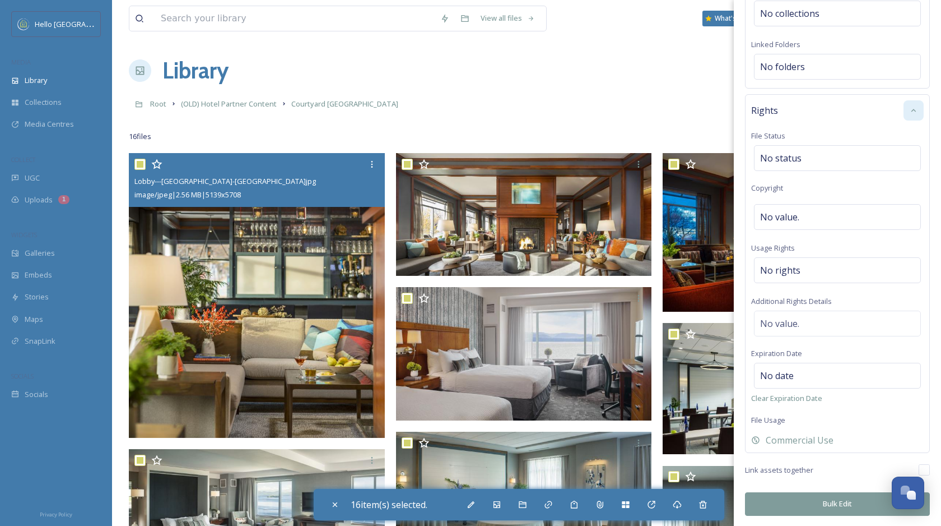
click at [849, 505] on button "Bulk Edit" at bounding box center [837, 503] width 185 height 23
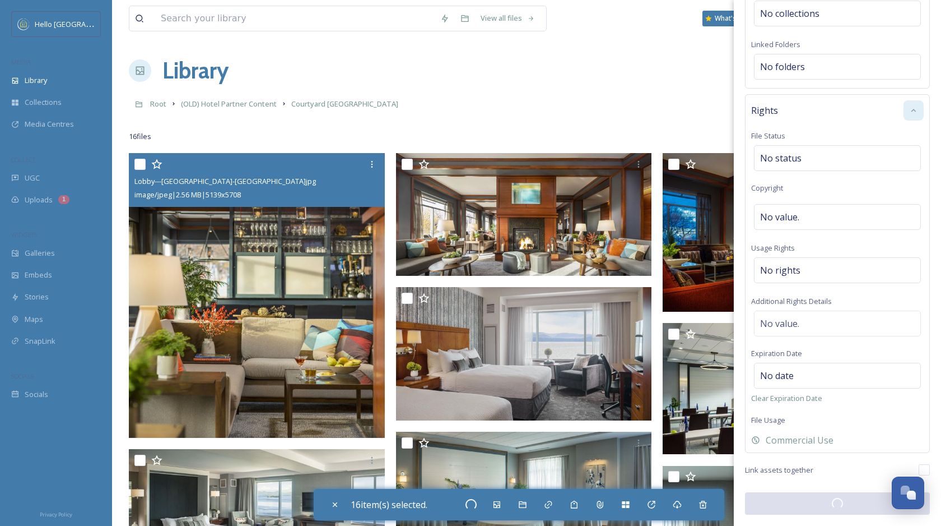
checkbox input "false"
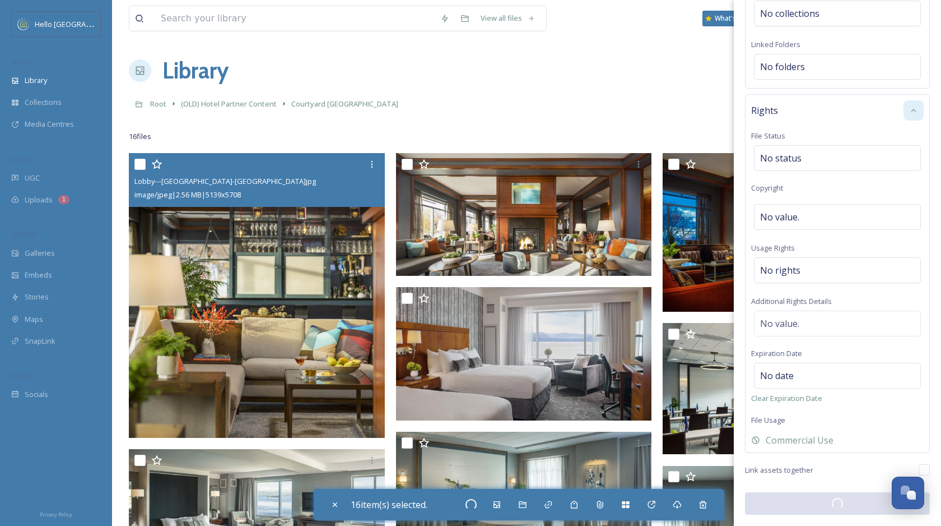
checkbox input "false"
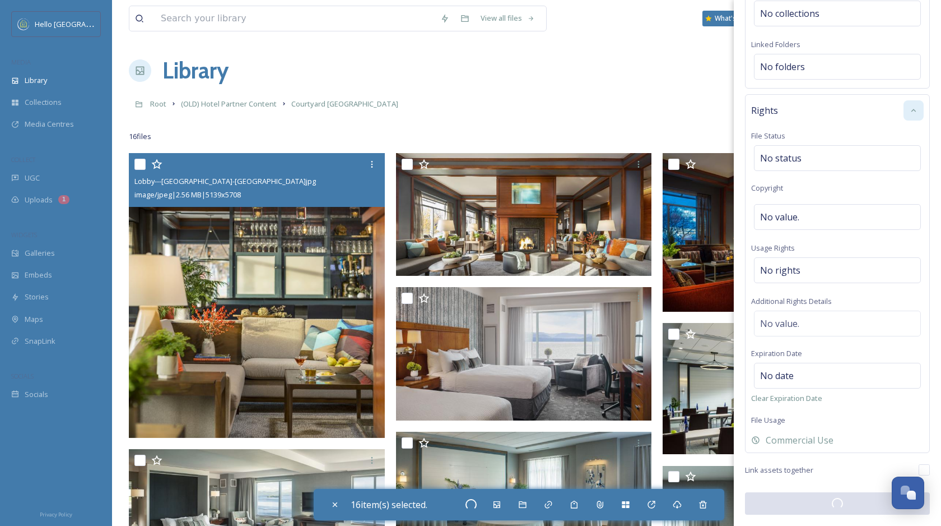
checkbox input "false"
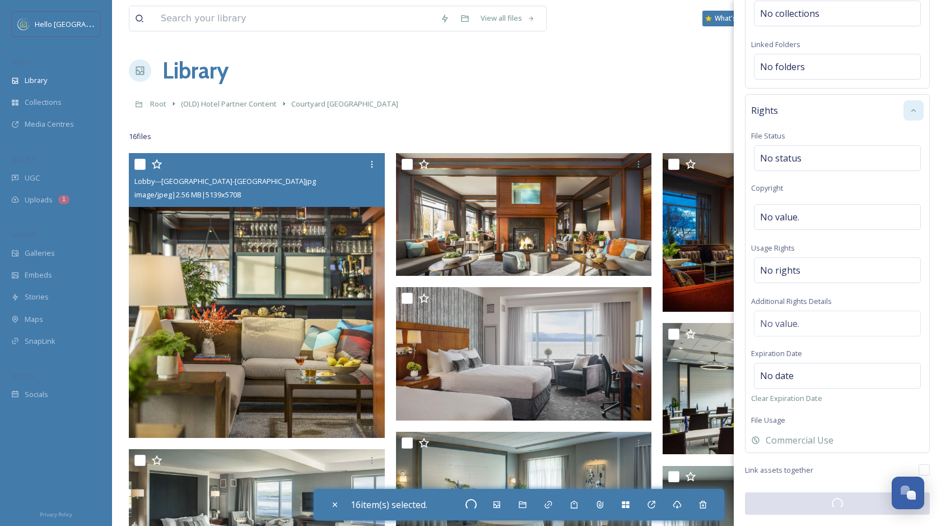
checkbox input "false"
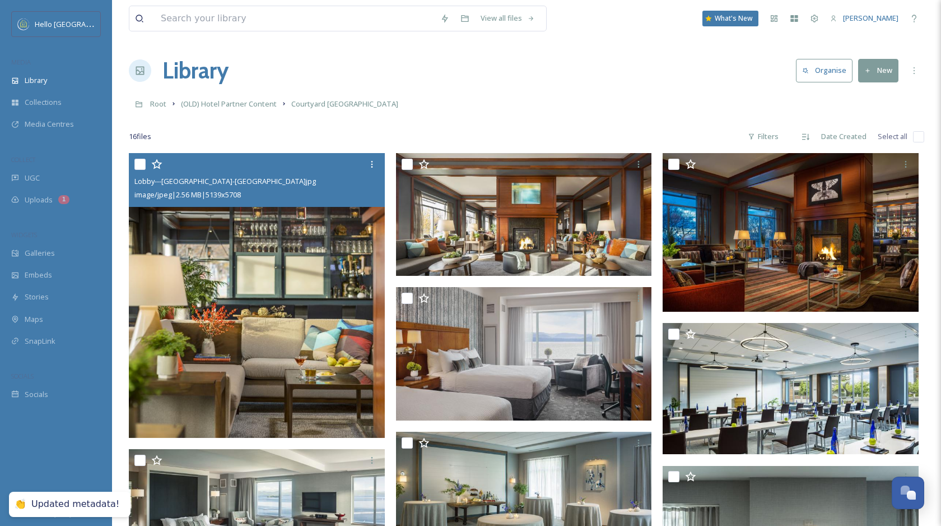
click at [294, 318] on img at bounding box center [257, 295] width 256 height 284
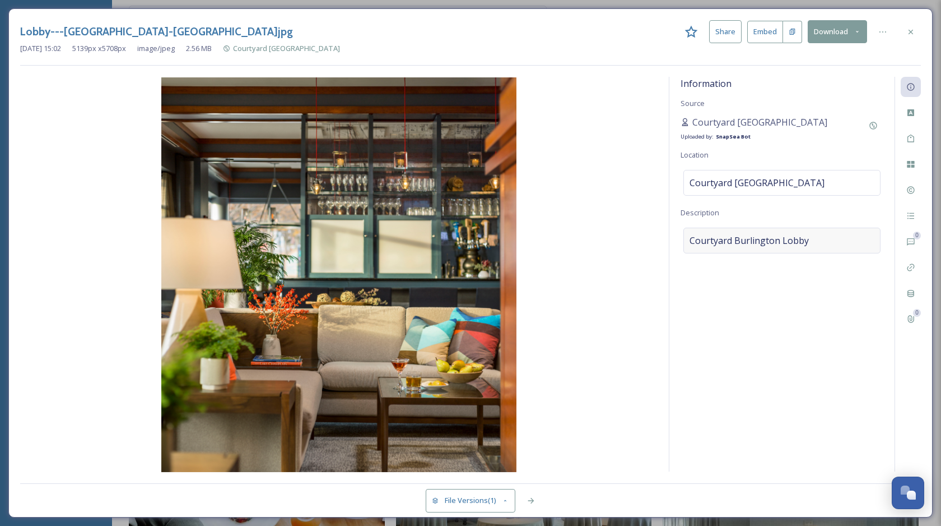
click at [836, 239] on div "Courtyard Burlington Lobby" at bounding box center [781, 240] width 197 height 26
click at [822, 243] on textarea "Courtyard Burlington Lobby" at bounding box center [782, 273] width 203 height 93
type textarea "Courtyard [GEOGRAPHIC_DATA] featuring an inviting atmosphere for guests includi…"
click at [844, 428] on div "Information Source Courtyard [GEOGRAPHIC_DATA] Uploaded by: SnapSea Bot Locatio…" at bounding box center [781, 274] width 225 height 394
click at [913, 113] on icon at bounding box center [911, 112] width 7 height 7
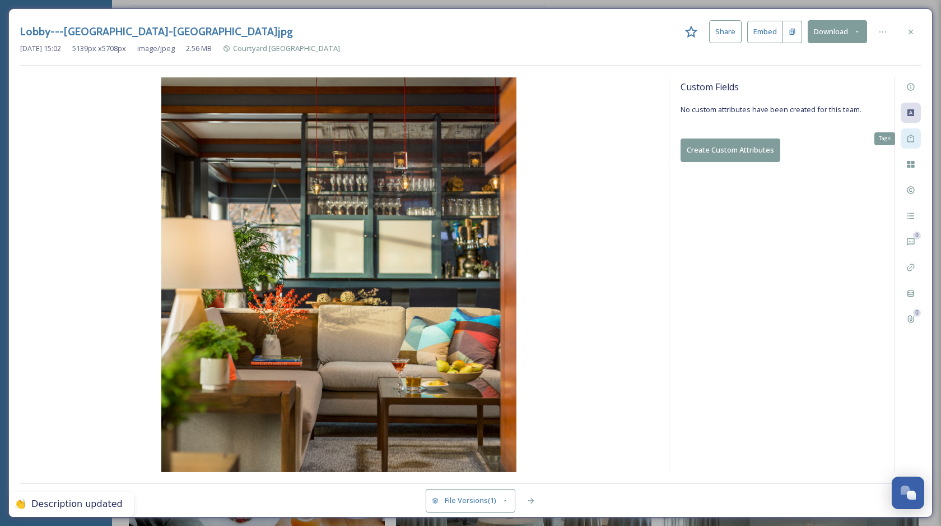
click at [910, 129] on div "Tags" at bounding box center [911, 138] width 20 height 20
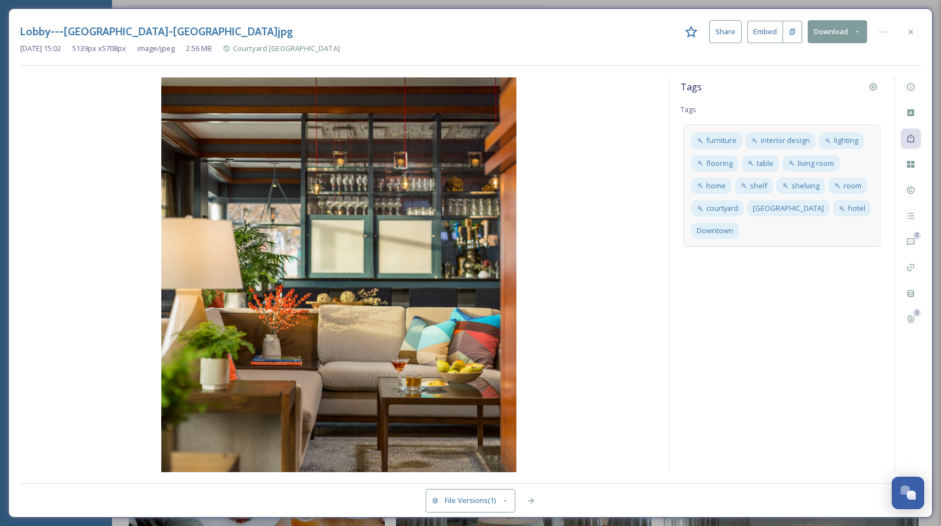
click at [785, 238] on div "furniture interior design lighting flooring table living room home shelf shelvi…" at bounding box center [781, 185] width 197 height 122
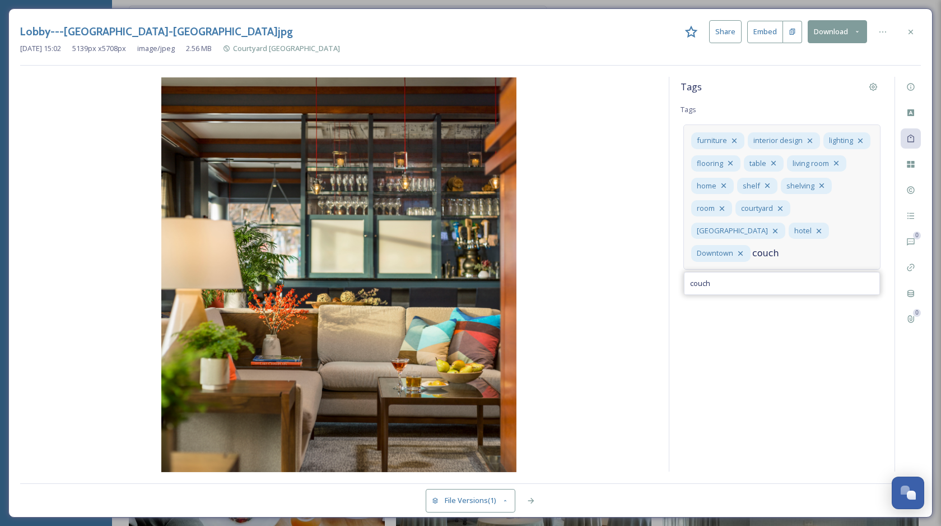
type input "couch"
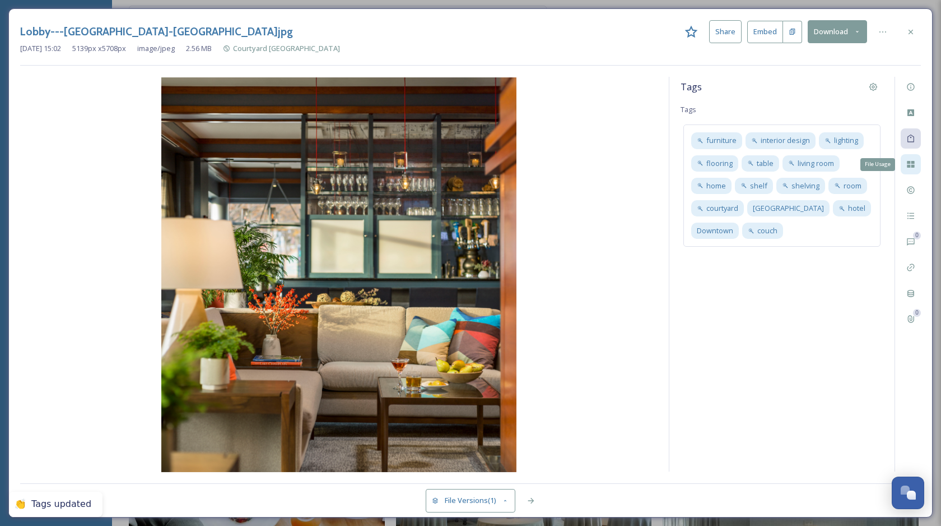
click at [908, 165] on icon at bounding box center [910, 164] width 7 height 7
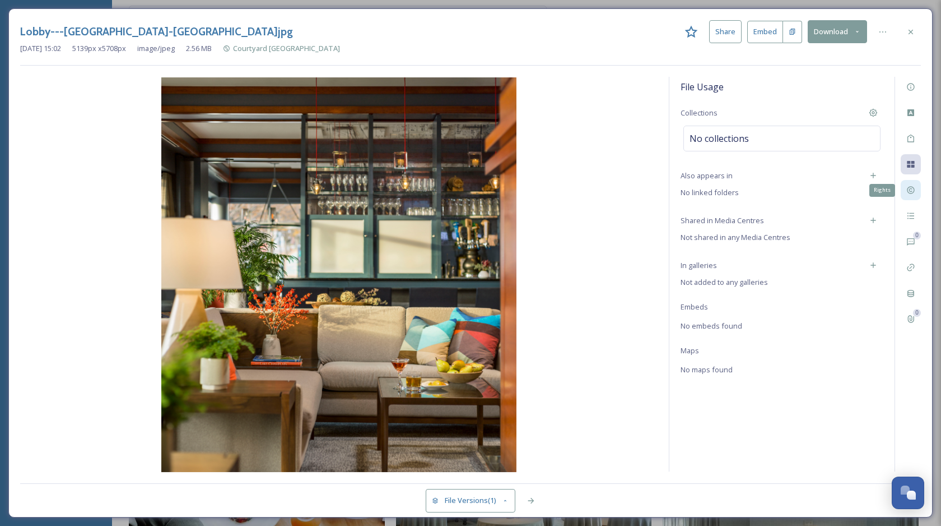
click at [909, 187] on icon at bounding box center [910, 189] width 9 height 9
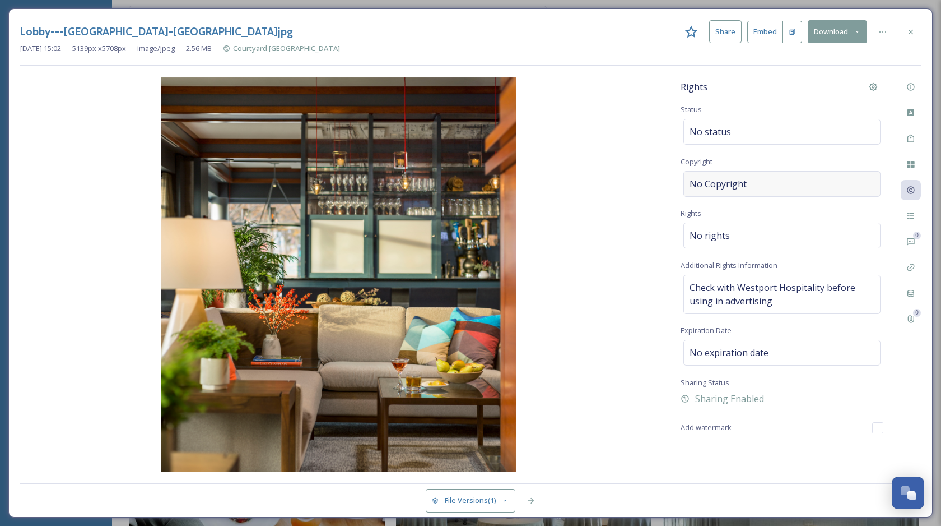
click at [794, 177] on div "No Copyright" at bounding box center [781, 184] width 197 height 26
click at [736, 186] on input "Westport Hsopitality" at bounding box center [782, 184] width 203 height 26
type input "Westport Hospitality"
click at [771, 447] on div "Rights Status No status Copyright ©Westport Hospitality Rights No rights Additi…" at bounding box center [781, 274] width 225 height 394
click at [804, 308] on div "Check with Westport Hospitality before using in advertising" at bounding box center [781, 294] width 197 height 39
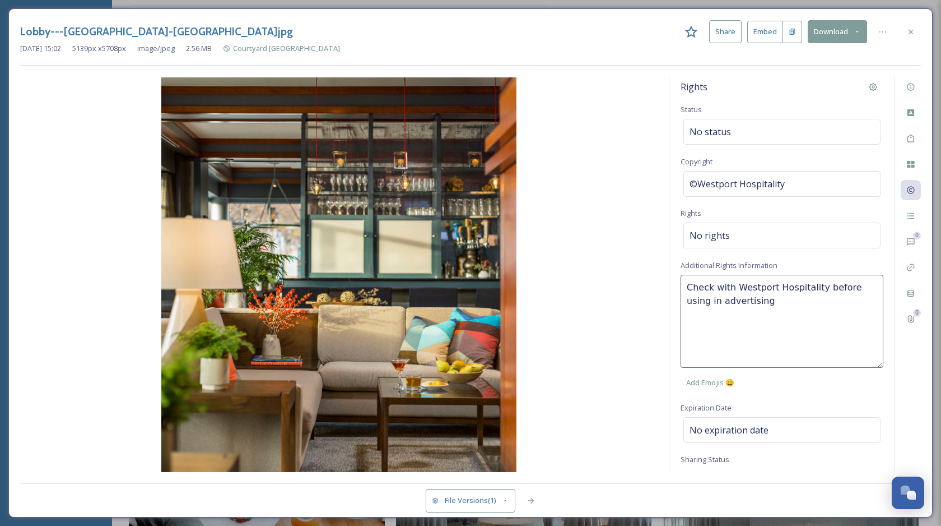
click at [775, 310] on textarea "Check with Westport Hospitality before using in advertising" at bounding box center [782, 321] width 203 height 93
type textarea "Check with Westport Hospitality before using in advertising."
click at [801, 451] on div "Rights Status No status Copyright ©Westport Hospitality Rights No rights Additi…" at bounding box center [781, 274] width 225 height 394
click at [785, 93] on div "Rights" at bounding box center [782, 87] width 203 height 20
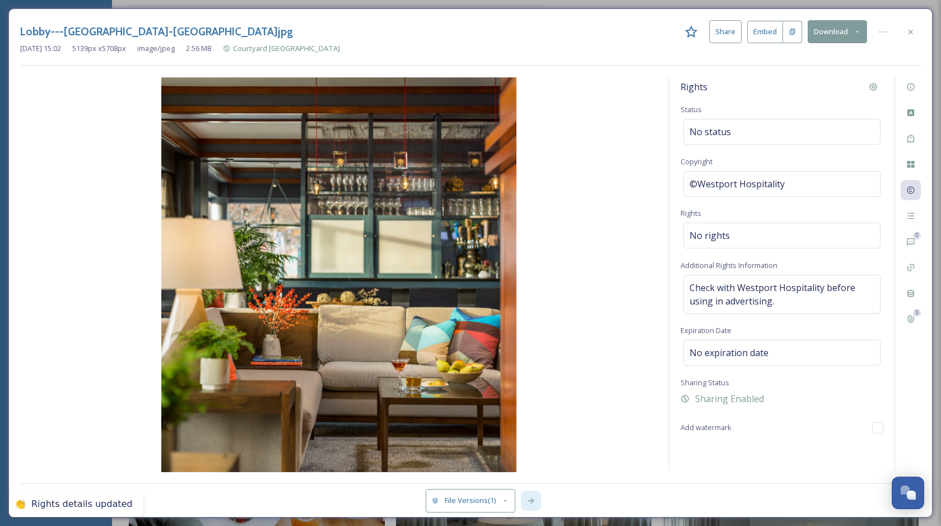
click at [533, 501] on icon at bounding box center [531, 500] width 9 height 9
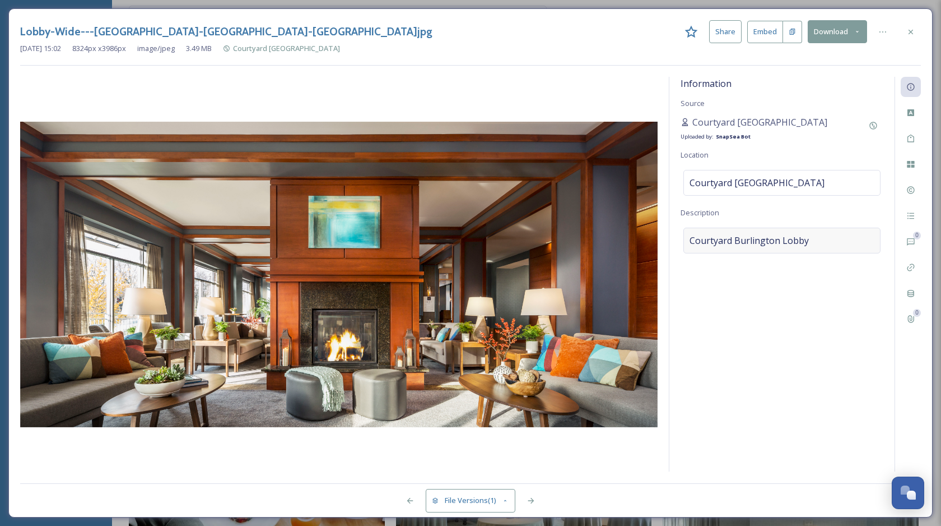
click at [833, 246] on div "Courtyard Burlington Lobby" at bounding box center [781, 240] width 197 height 26
click at [809, 240] on textarea "Courtyard Burlington Lobby" at bounding box center [782, 273] width 203 height 93
type textarea "Courtyard [GEOGRAPHIC_DATA] featuring a variety of seating and fireplace for gu…"
click at [830, 379] on div "Information Source Courtyard [GEOGRAPHIC_DATA] Uploaded by: SnapSea Bot Locatio…" at bounding box center [781, 274] width 225 height 394
click at [910, 138] on icon at bounding box center [910, 138] width 9 height 9
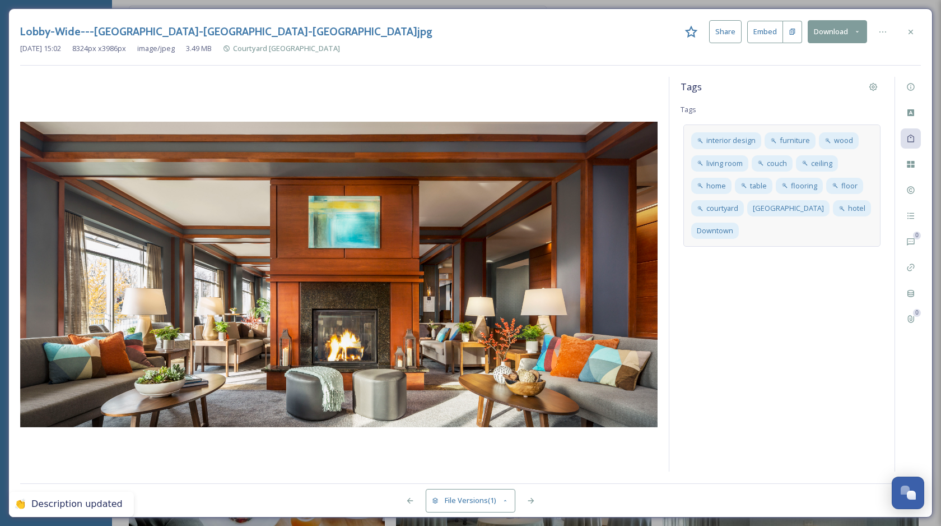
click at [777, 240] on div "interior design furniture wood living room couch ceiling home table flooring fl…" at bounding box center [781, 185] width 197 height 122
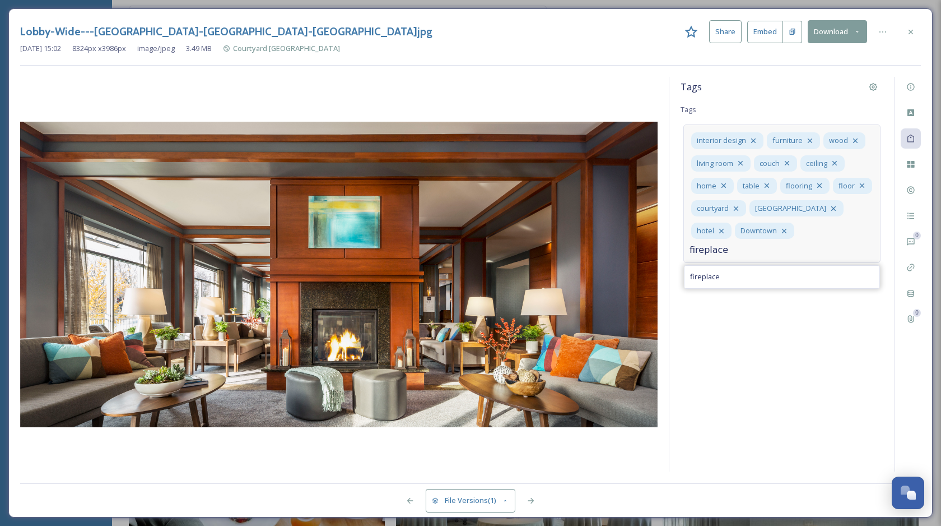
type input "fireplace"
type input "seating"
click at [809, 380] on div "Tags Tags interior design furniture wood living room couch ceiling home table f…" at bounding box center [781, 274] width 225 height 394
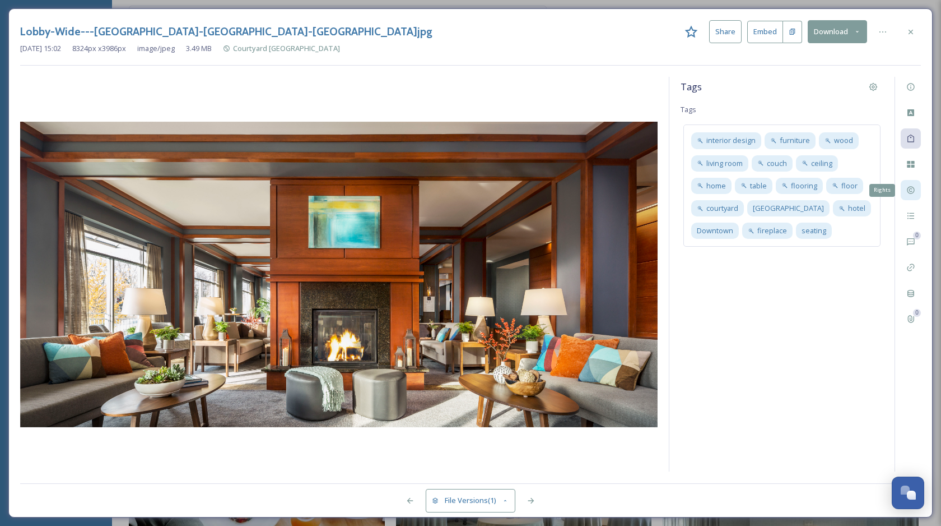
click at [912, 190] on icon at bounding box center [910, 189] width 9 height 9
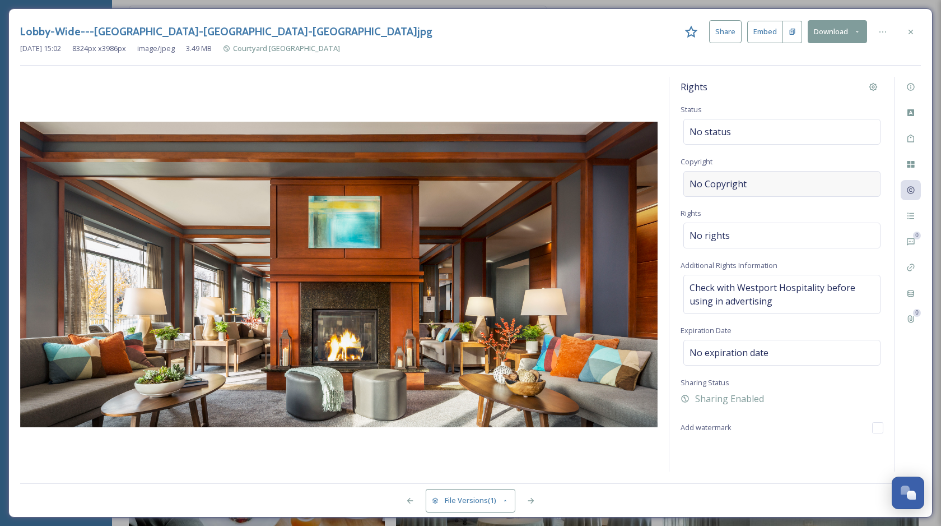
click at [829, 183] on div "No Copyright" at bounding box center [781, 184] width 197 height 26
type input "Westport Hospitality"
click at [804, 394] on div "Sharing Enabled" at bounding box center [782, 395] width 203 height 13
click at [794, 302] on span "Check with Westport Hospitality before using in advertising" at bounding box center [782, 294] width 185 height 27
click at [797, 303] on textarea "Check with Westport Hospitality before using in advertising" at bounding box center [782, 321] width 203 height 93
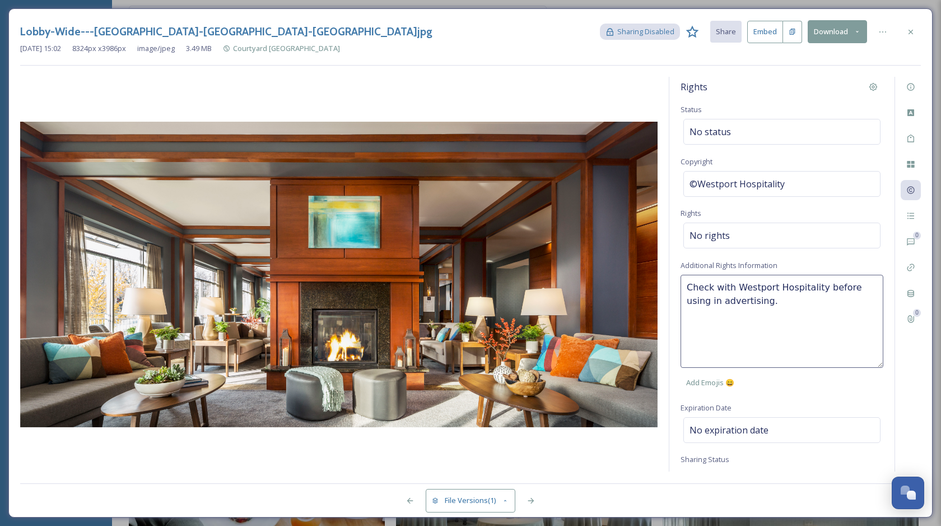
type textarea "Check with Westport Hospitality before using in advertising."
click at [797, 389] on div "Check with Westport Hospitality before using in advertising. Add Emojis 😄" at bounding box center [782, 334] width 203 height 119
click at [527, 495] on div at bounding box center [531, 500] width 20 height 20
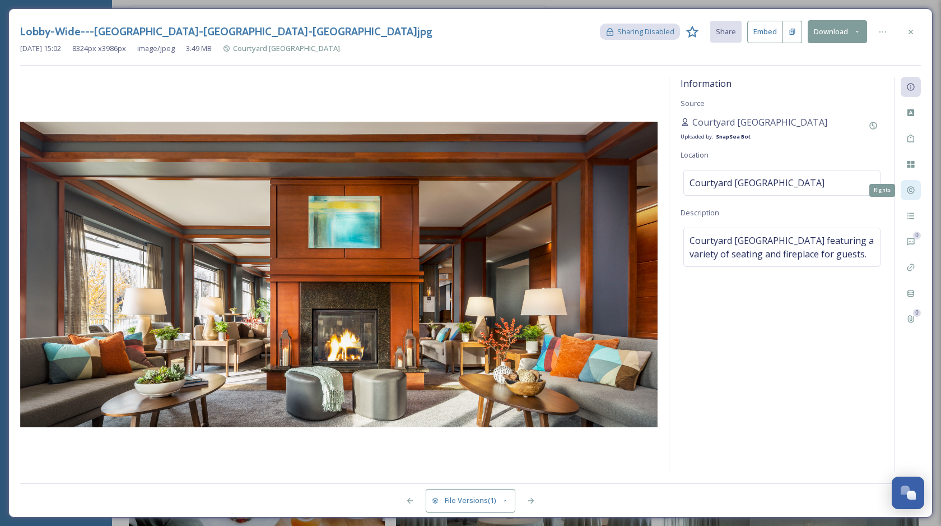
click at [913, 192] on icon at bounding box center [910, 189] width 9 height 9
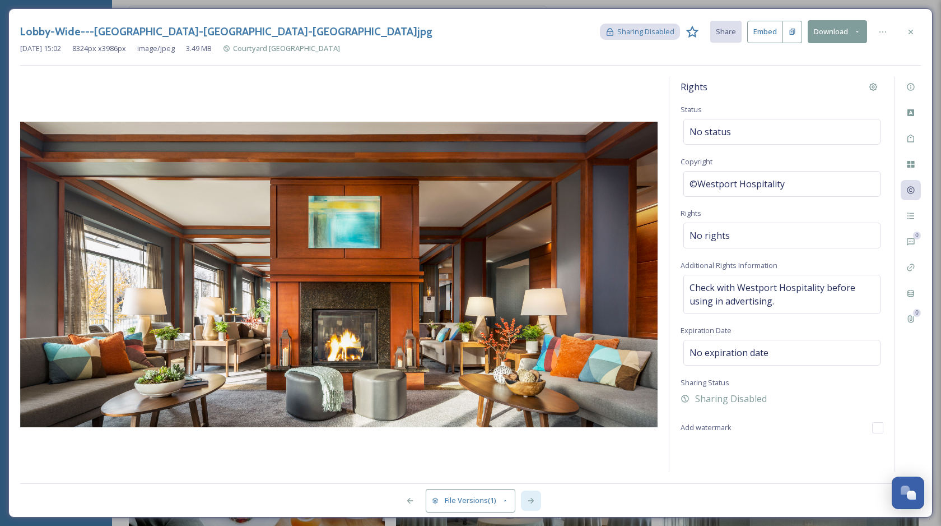
click at [532, 500] on icon at bounding box center [531, 500] width 6 height 6
